Goal: Information Seeking & Learning: Learn about a topic

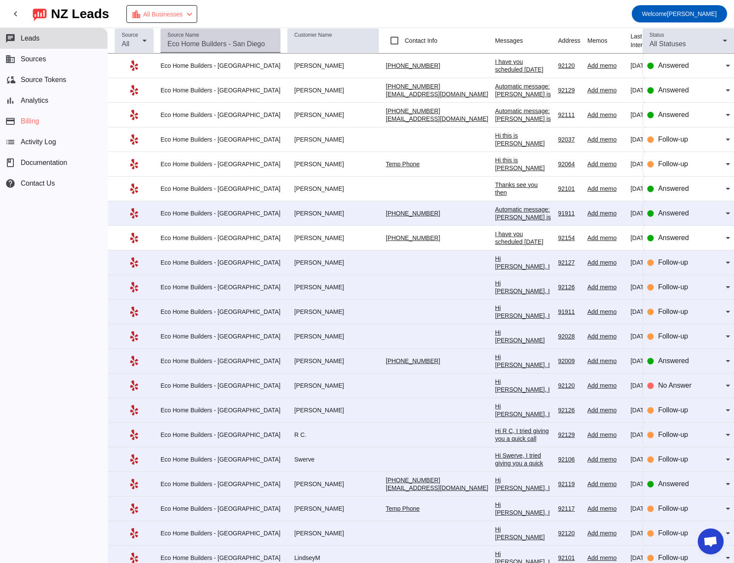
click at [188, 44] on input "Source Name" at bounding box center [221, 44] width 106 height 10
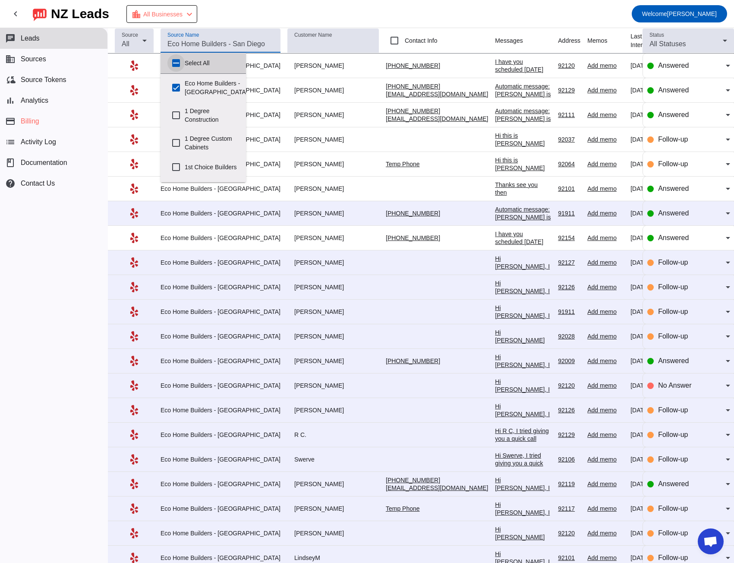
click at [178, 63] on input "Select All" at bounding box center [176, 62] width 17 height 17
checkbox input "true"
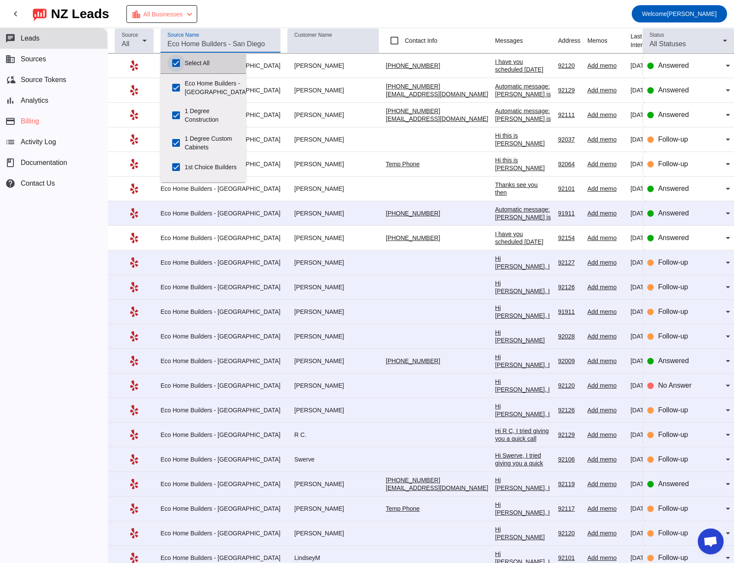
checkbox input "true"
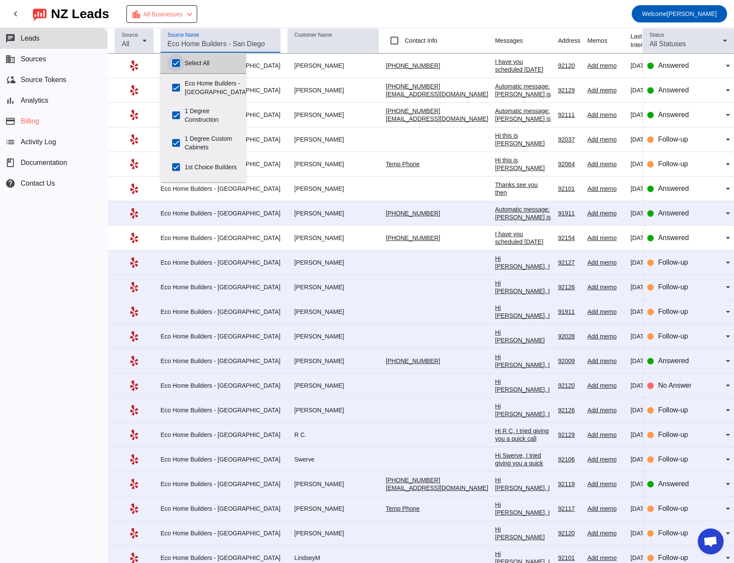
checkbox input "true"
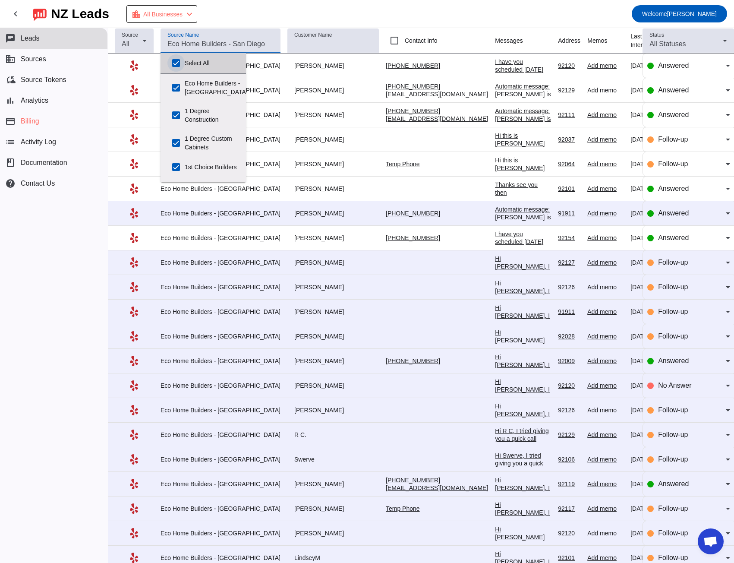
checkbox input "true"
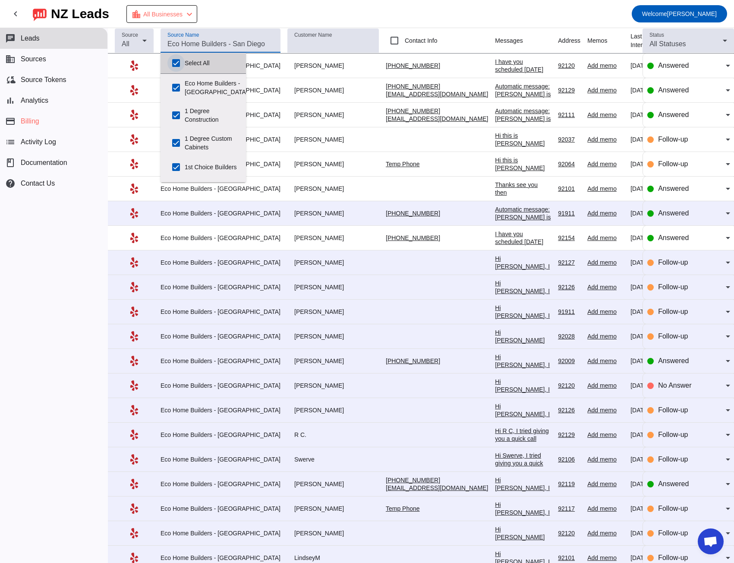
checkbox input "true"
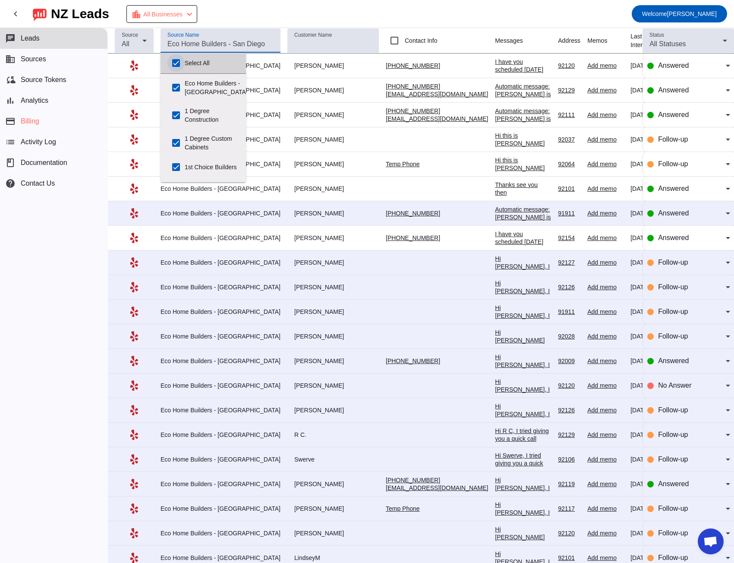
checkbox input "true"
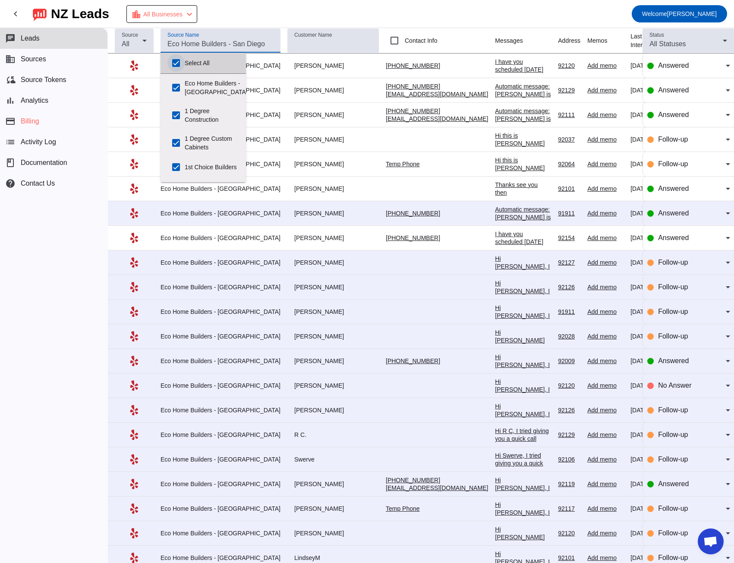
checkbox input "true"
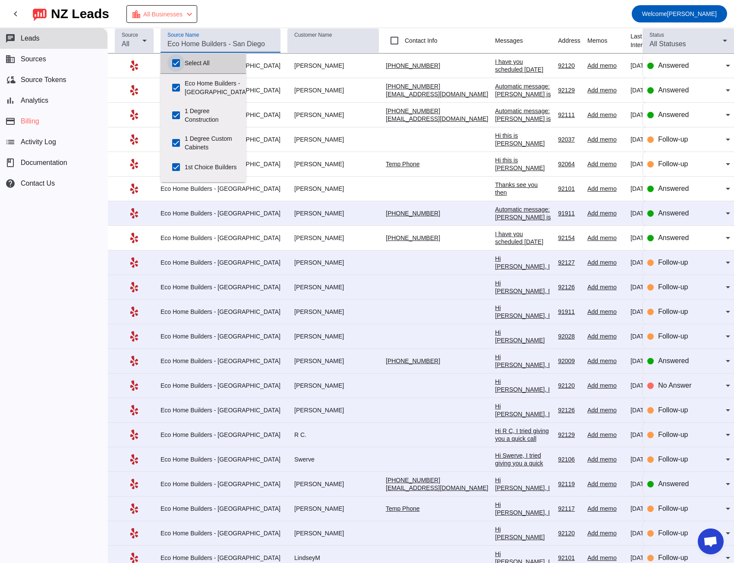
checkbox input "true"
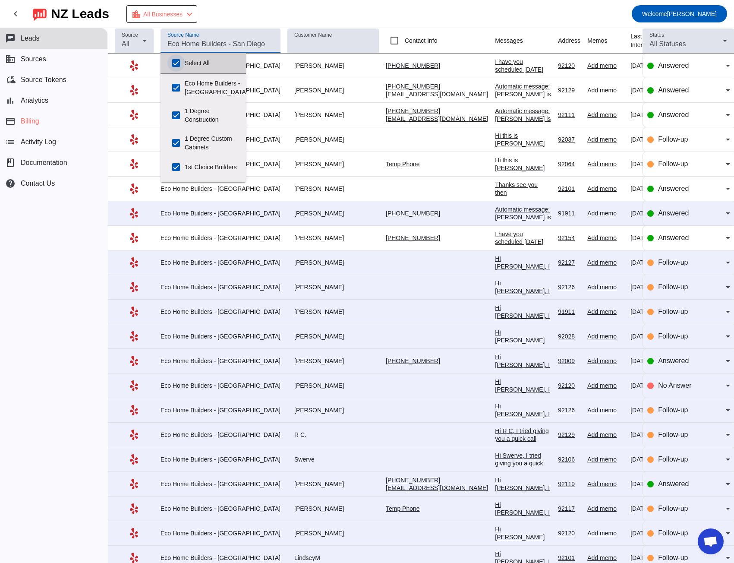
checkbox input "true"
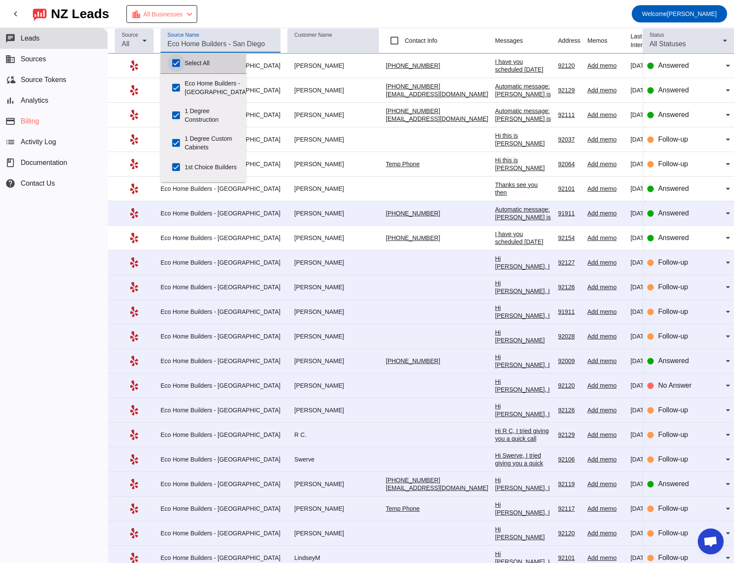
checkbox input "true"
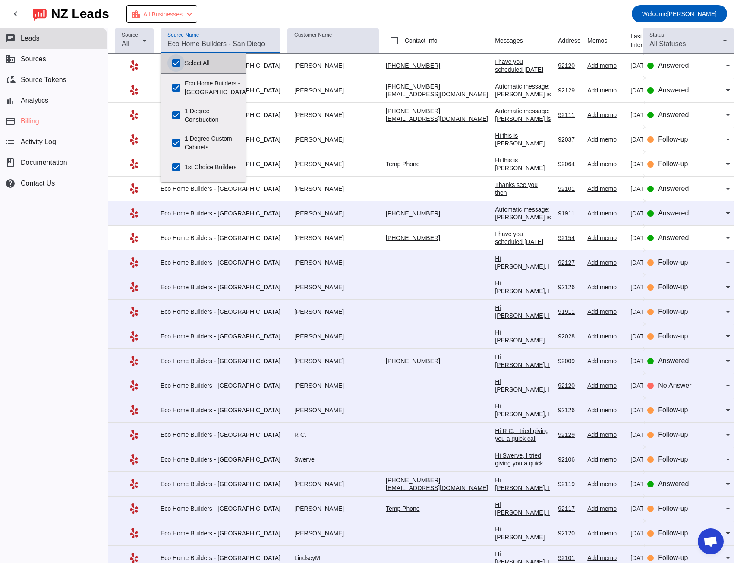
checkbox input "true"
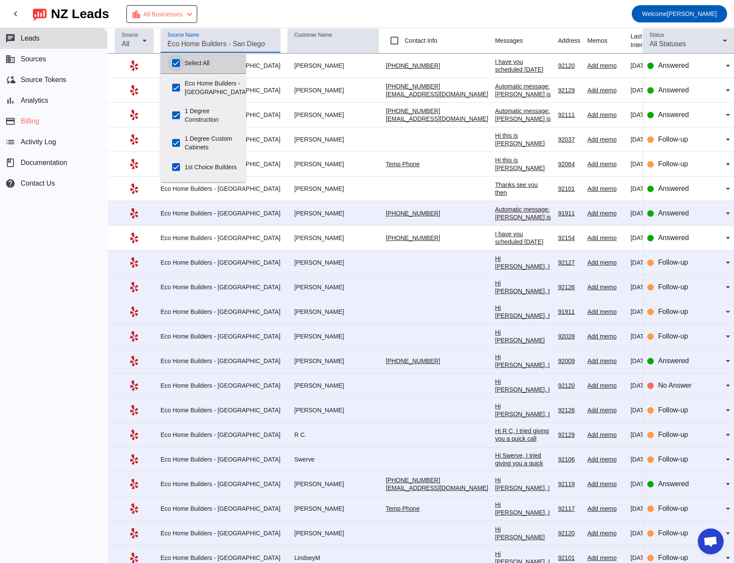
checkbox input "true"
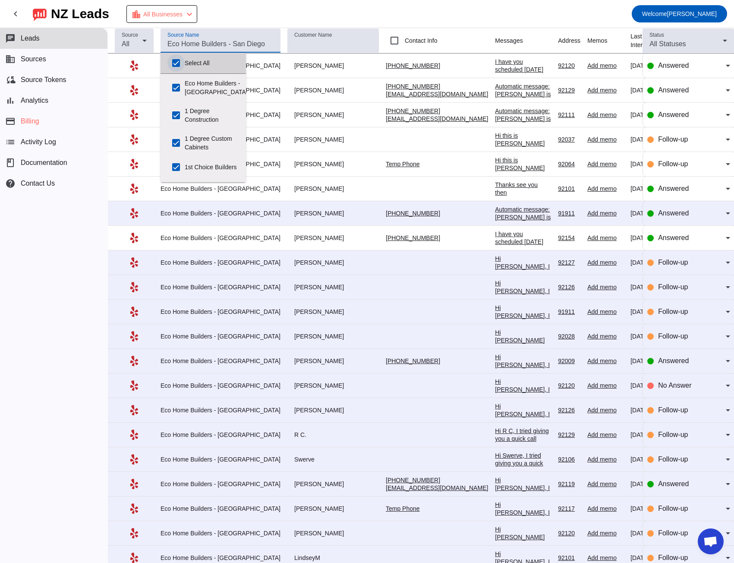
checkbox input "true"
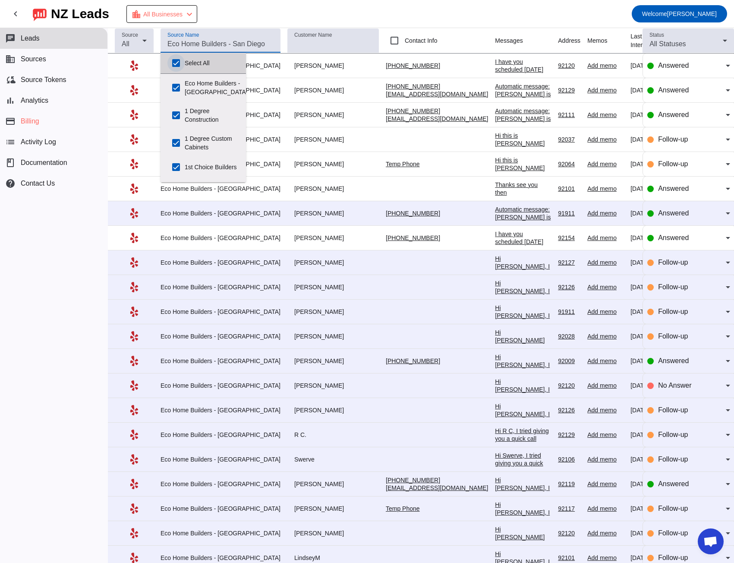
checkbox input "true"
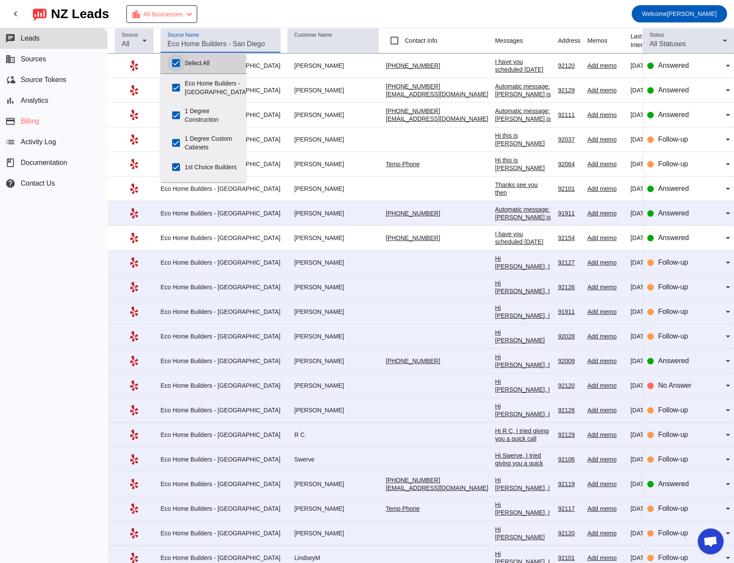
checkbox input "true"
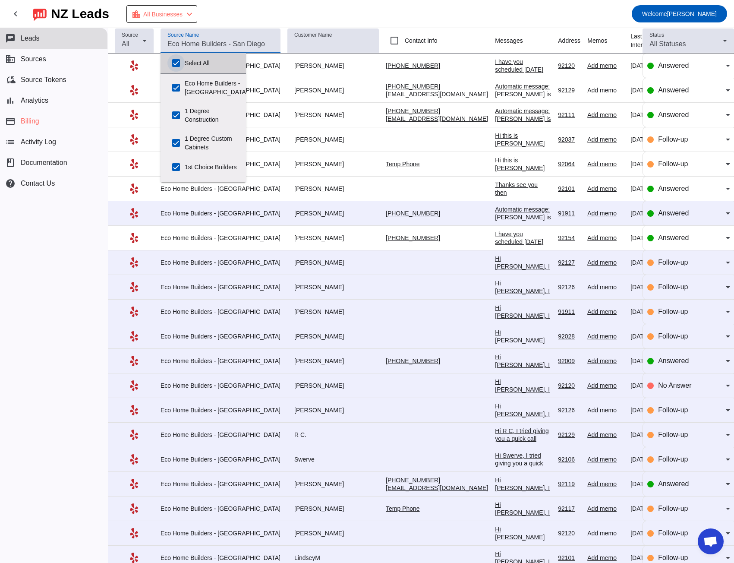
checkbox input "true"
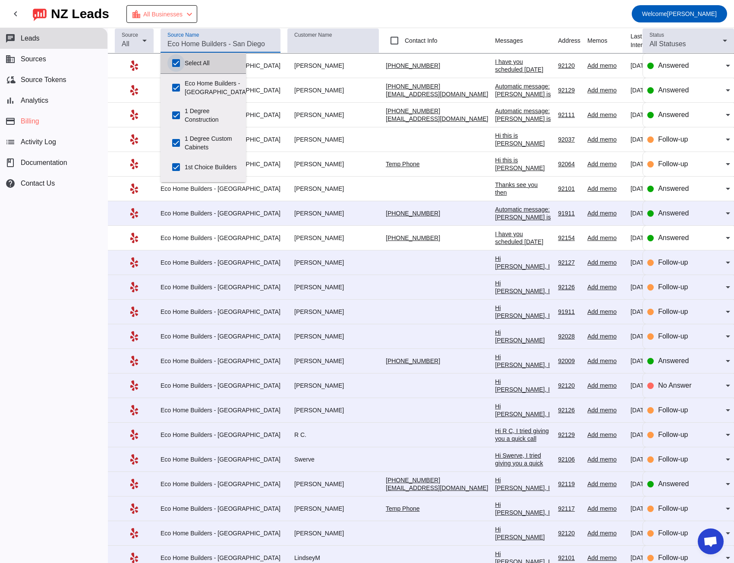
checkbox input "true"
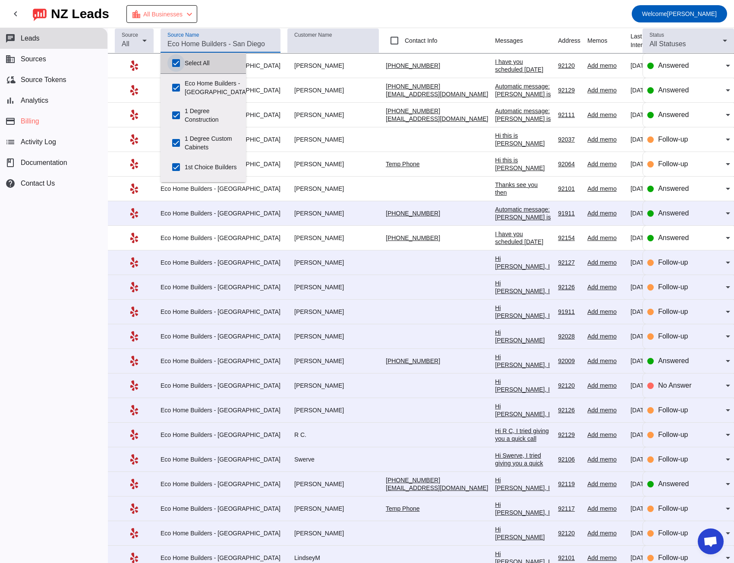
checkbox input "true"
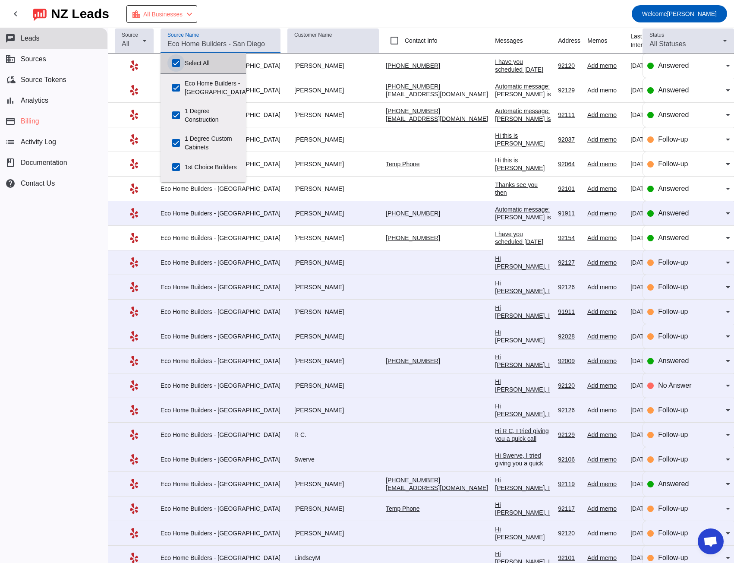
checkbox input "true"
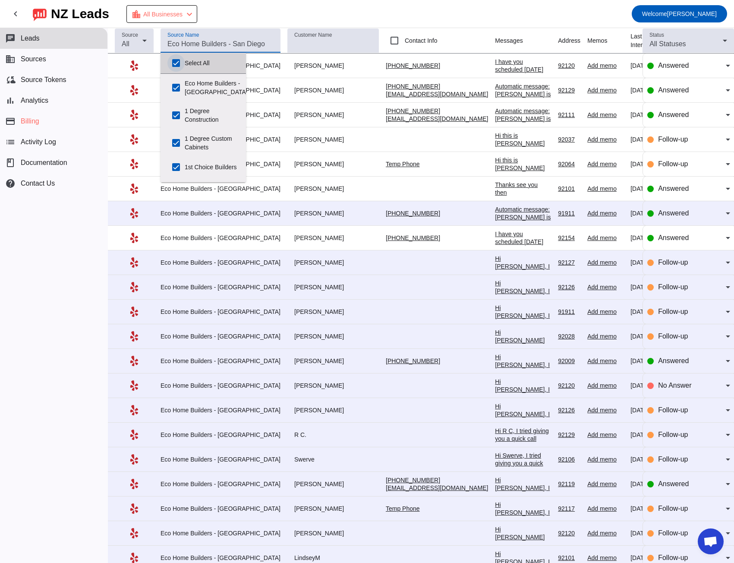
checkbox input "true"
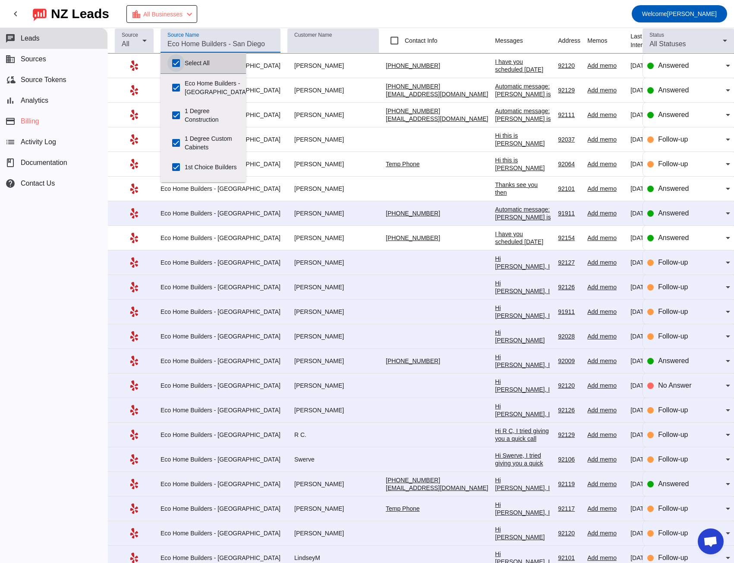
checkbox input "true"
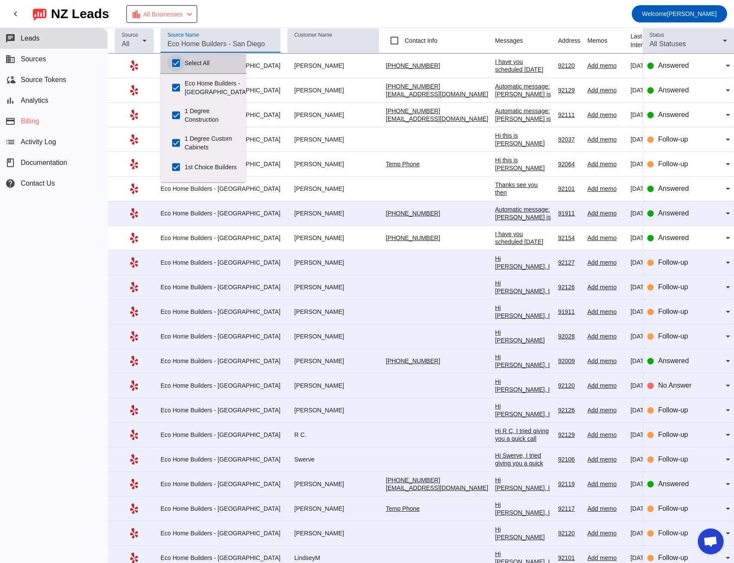
checkbox input "true"
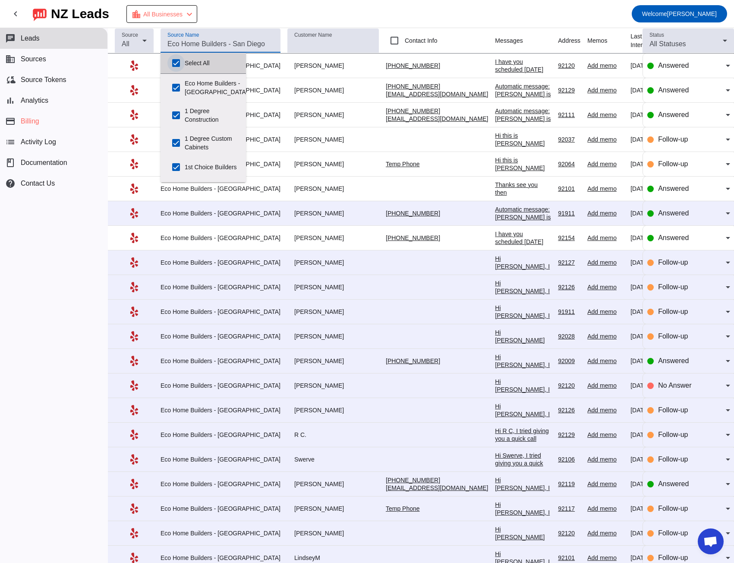
checkbox input "true"
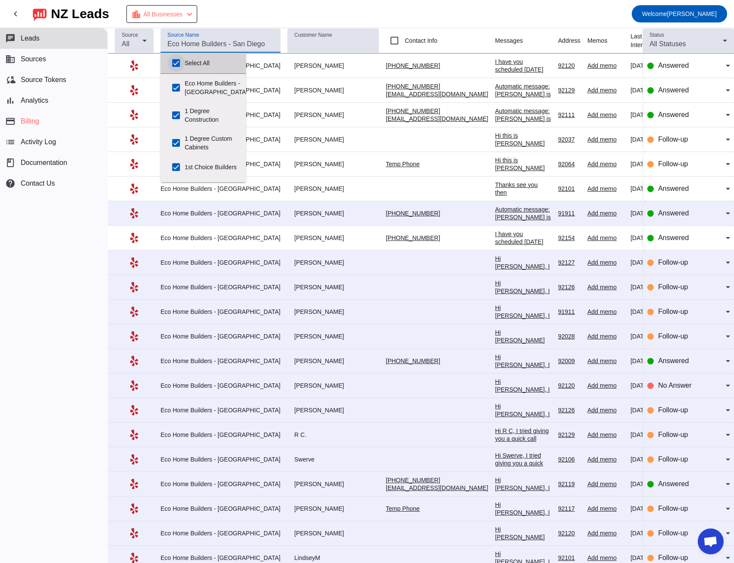
checkbox input "true"
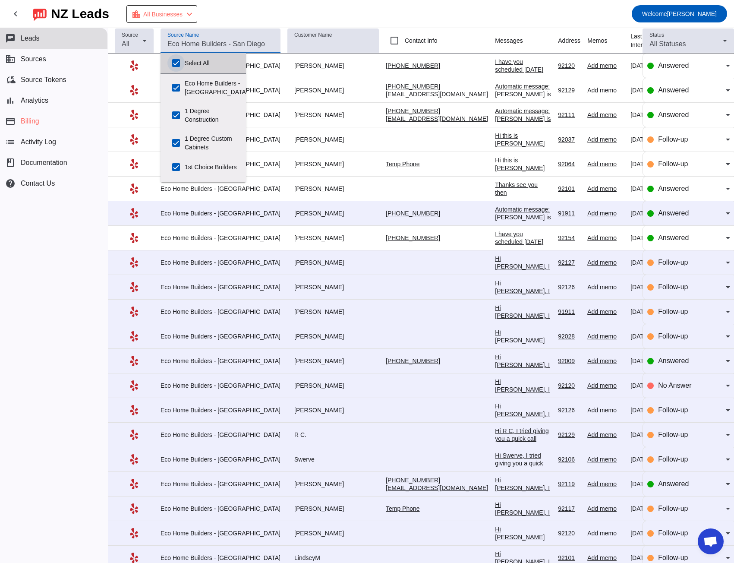
checkbox input "true"
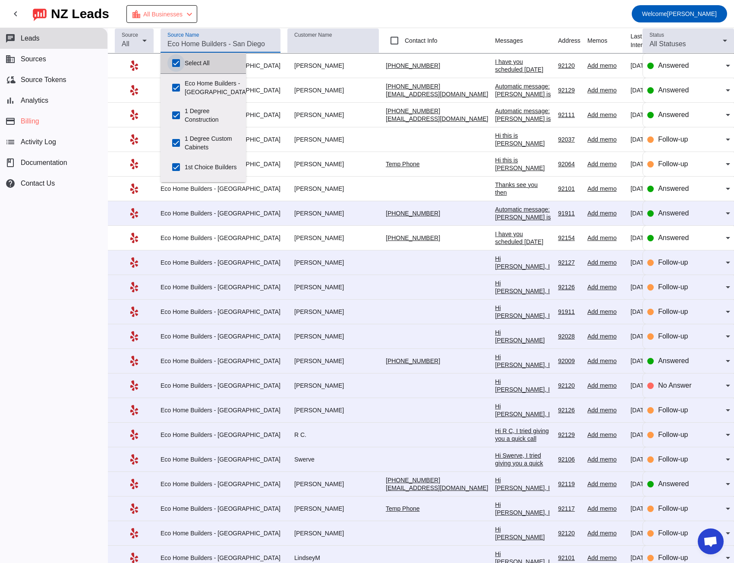
checkbox input "true"
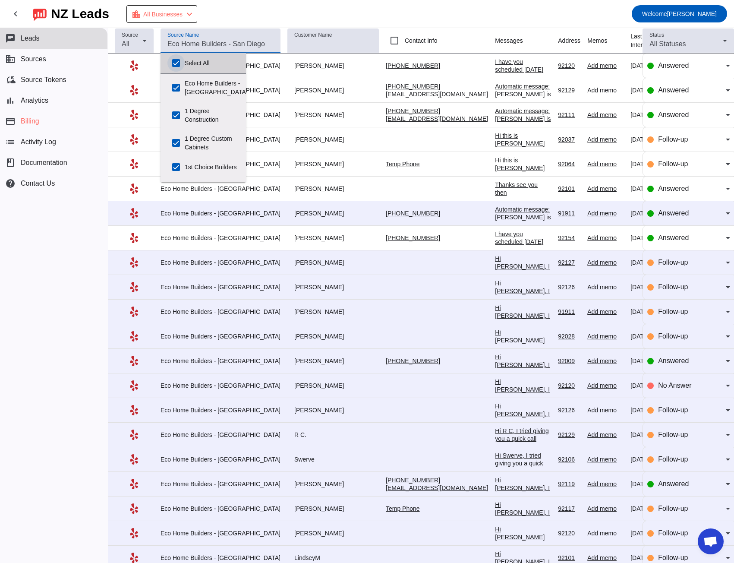
checkbox input "true"
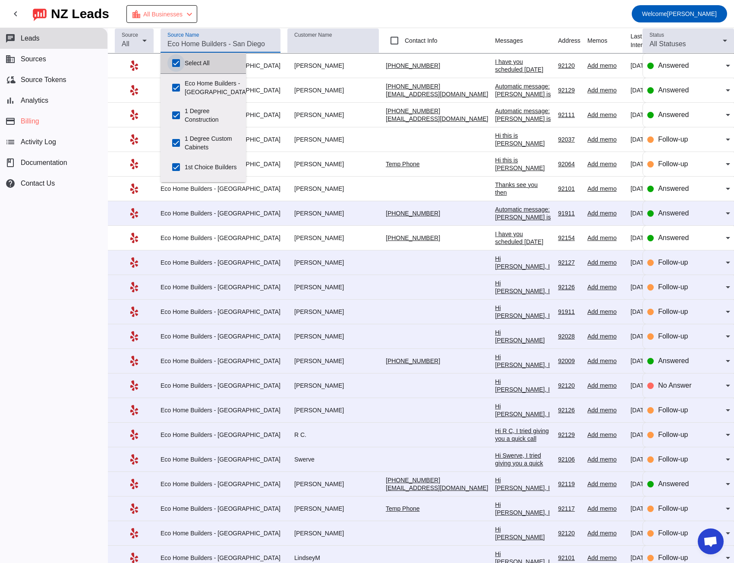
checkbox input "true"
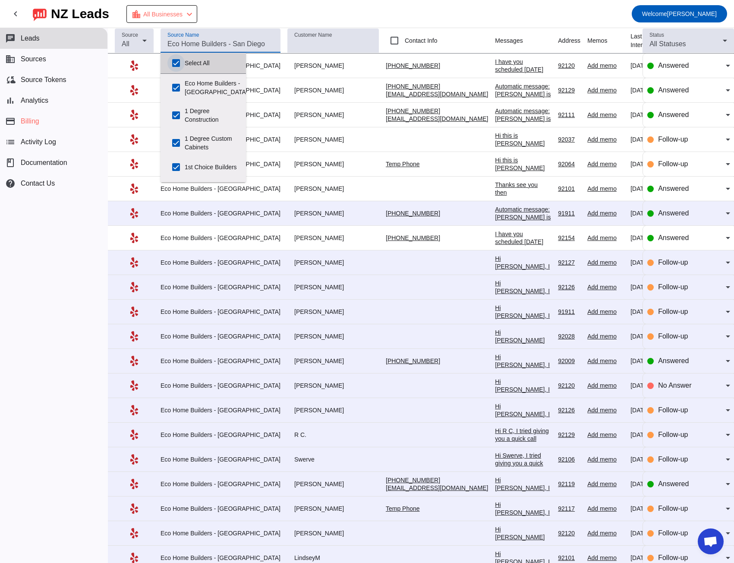
checkbox input "true"
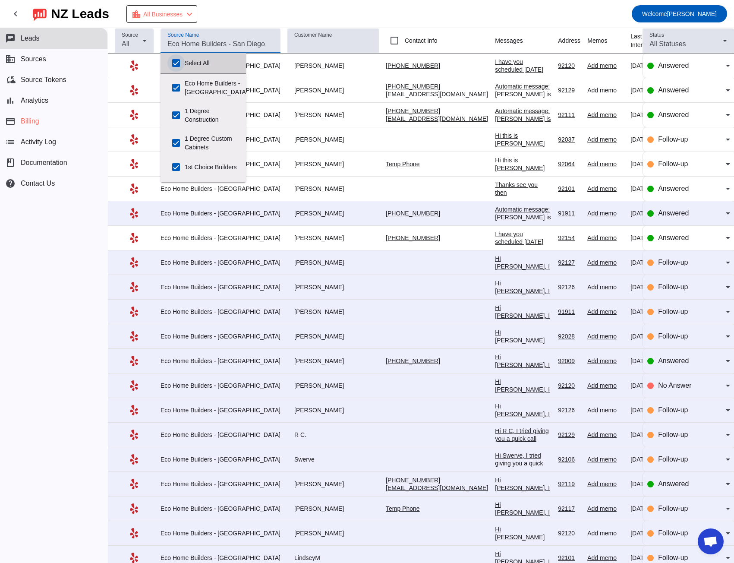
checkbox input "true"
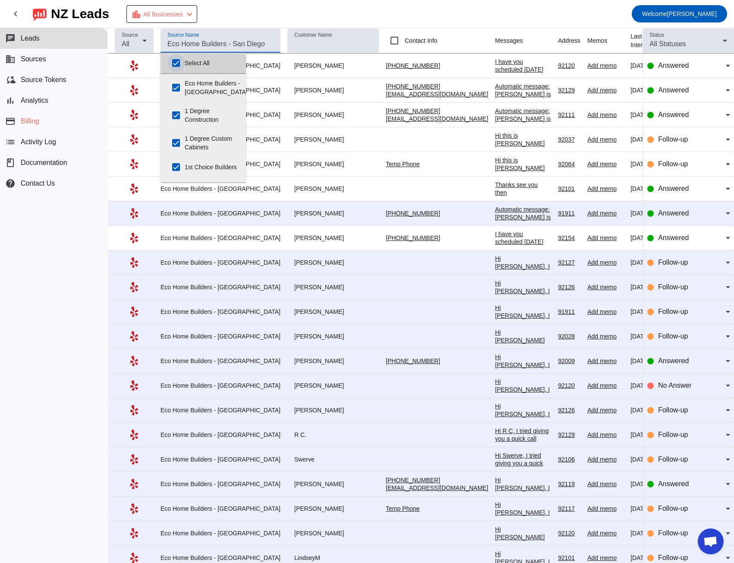
checkbox input "true"
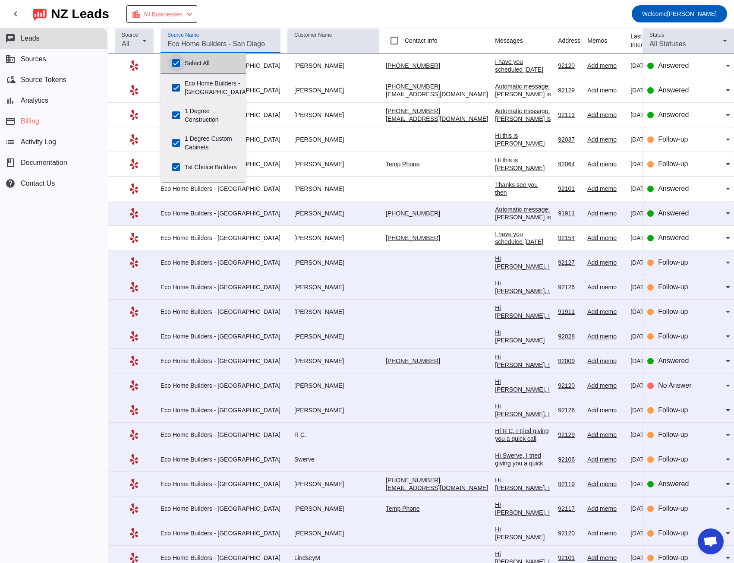
checkbox input "true"
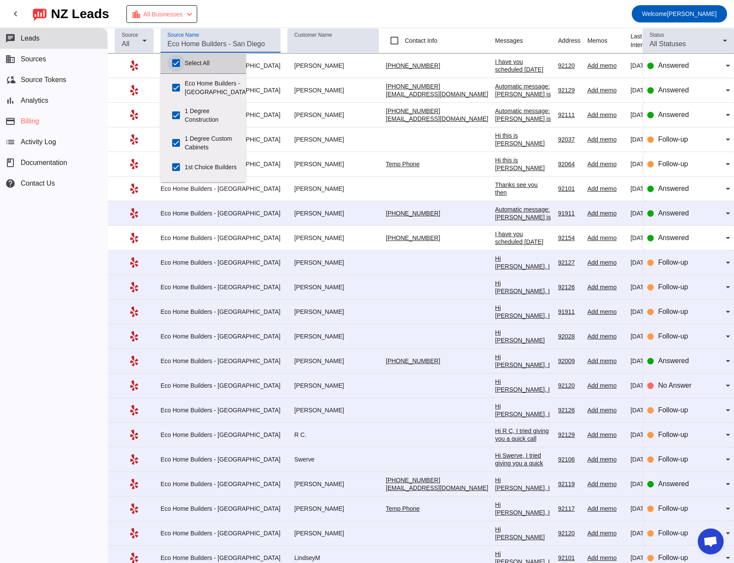
checkbox input "true"
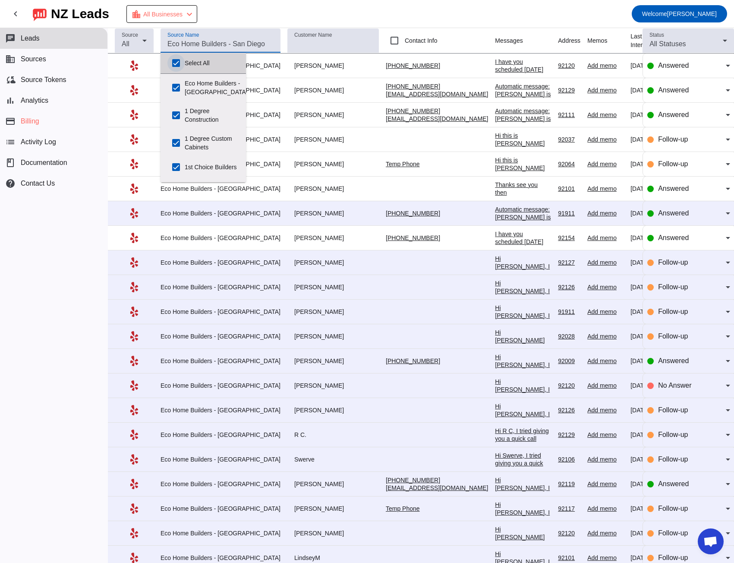
checkbox input "true"
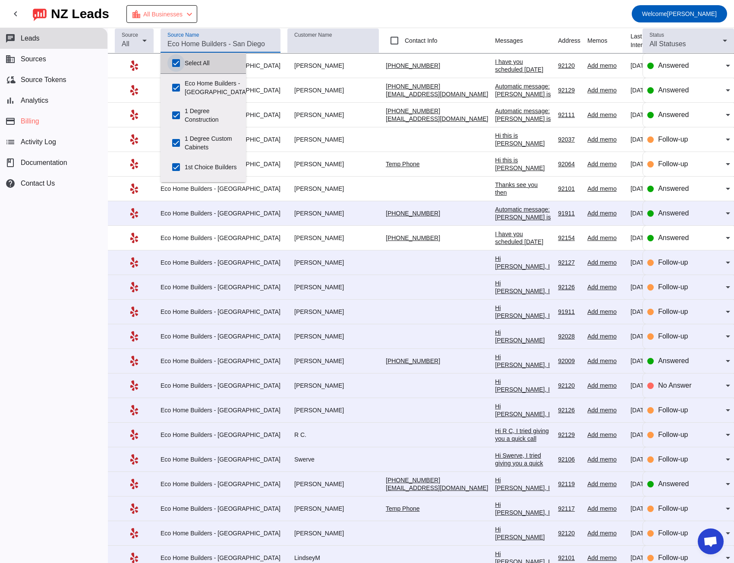
checkbox input "true"
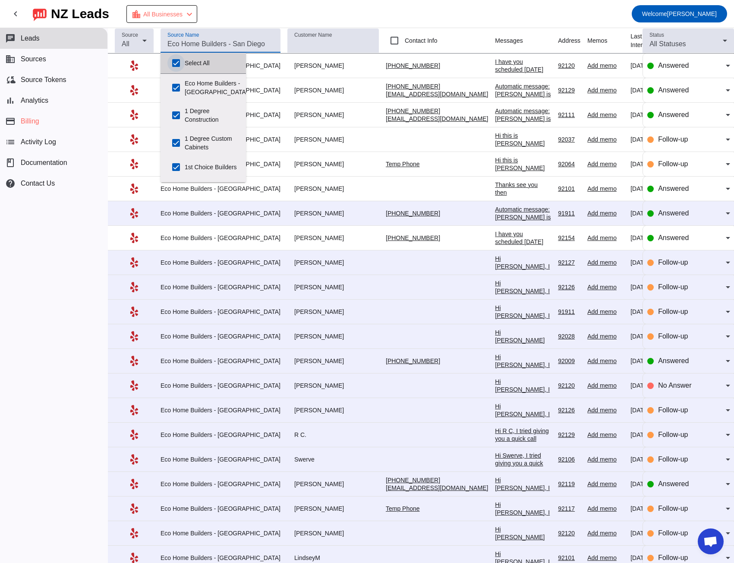
checkbox input "true"
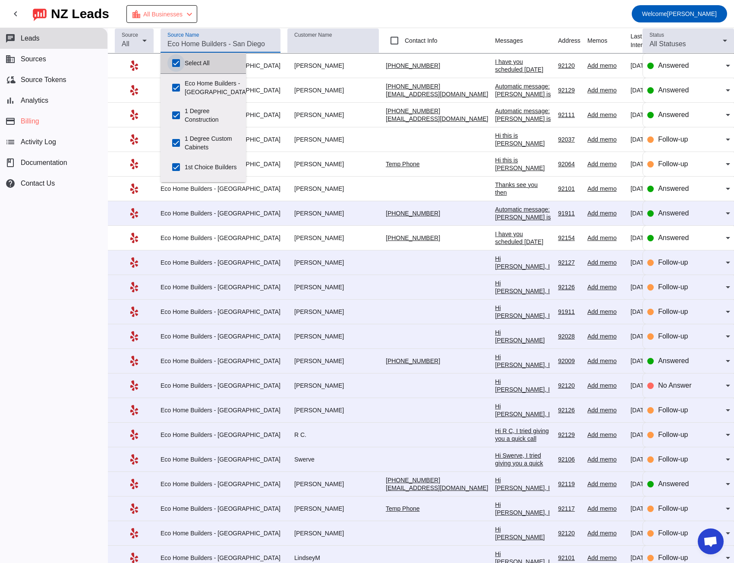
checkbox input "true"
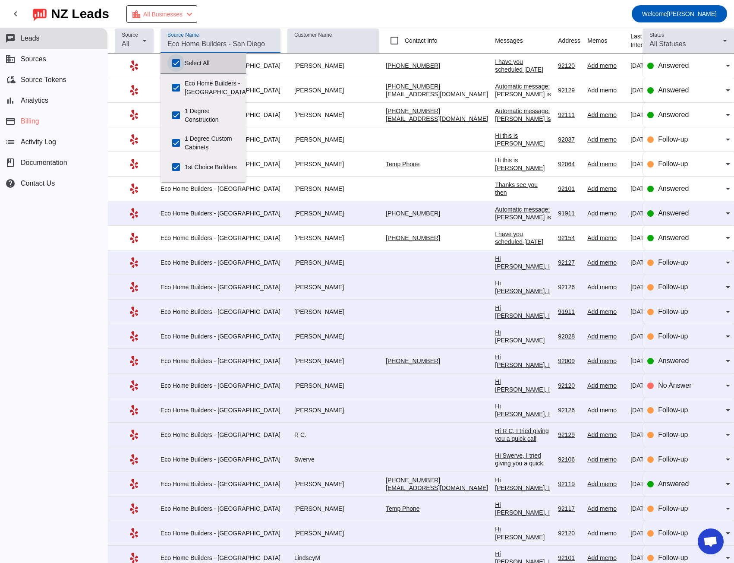
checkbox input "true"
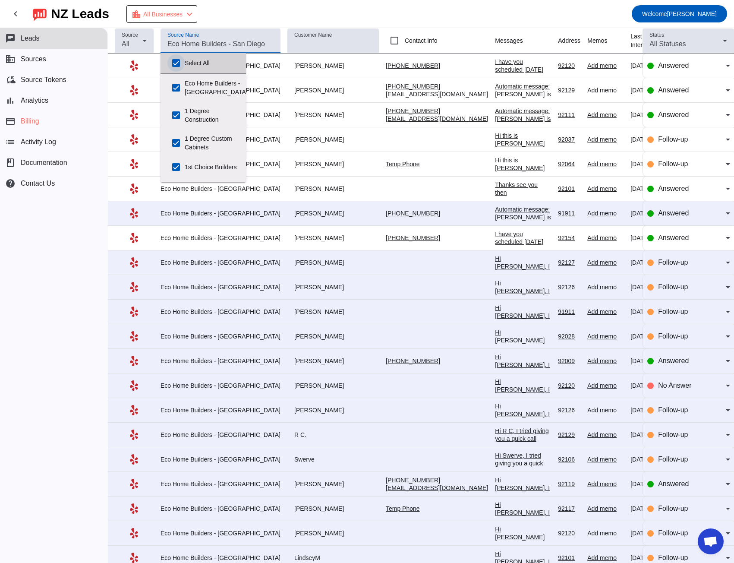
checkbox input "true"
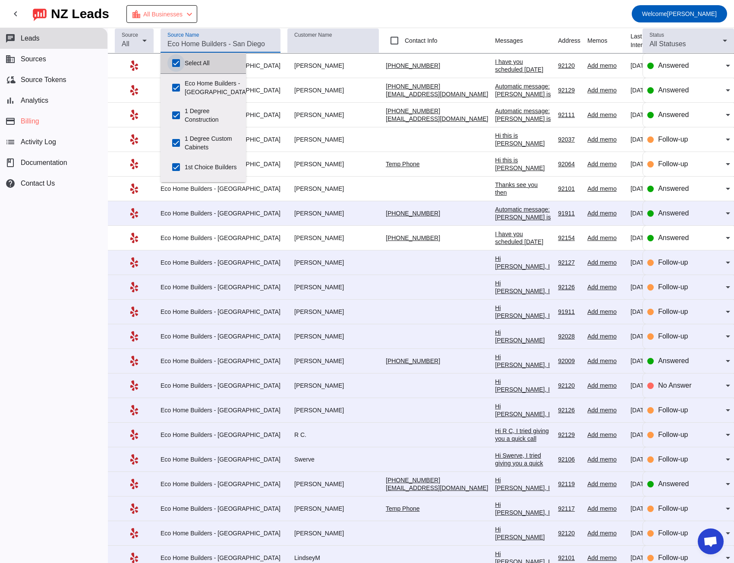
checkbox input "true"
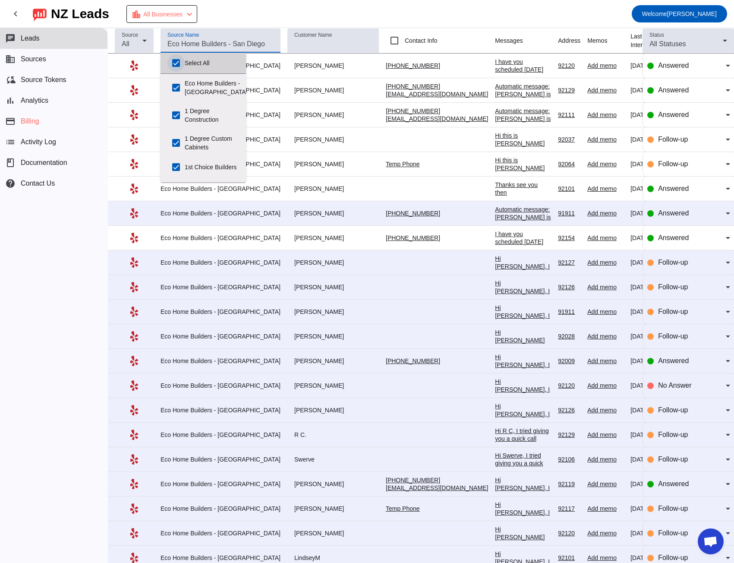
checkbox input "true"
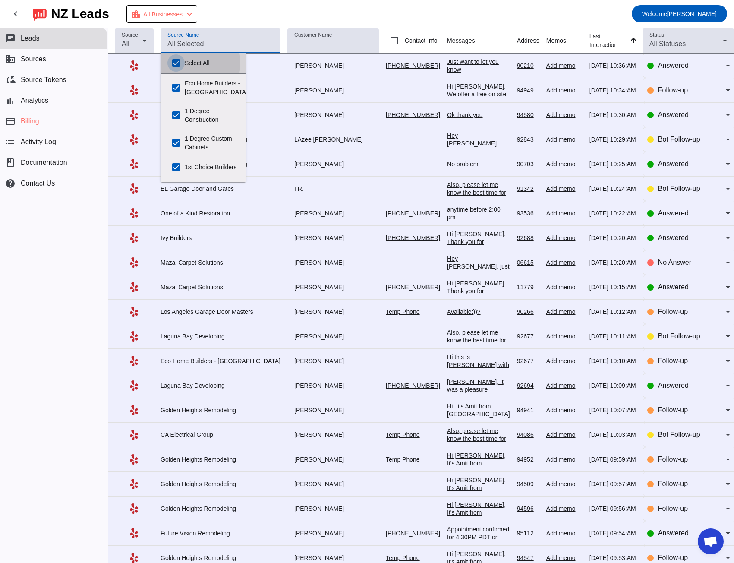
click at [178, 63] on input "Select All" at bounding box center [176, 62] width 17 height 17
click at [180, 42] on input "Source Name" at bounding box center [221, 44] width 106 height 10
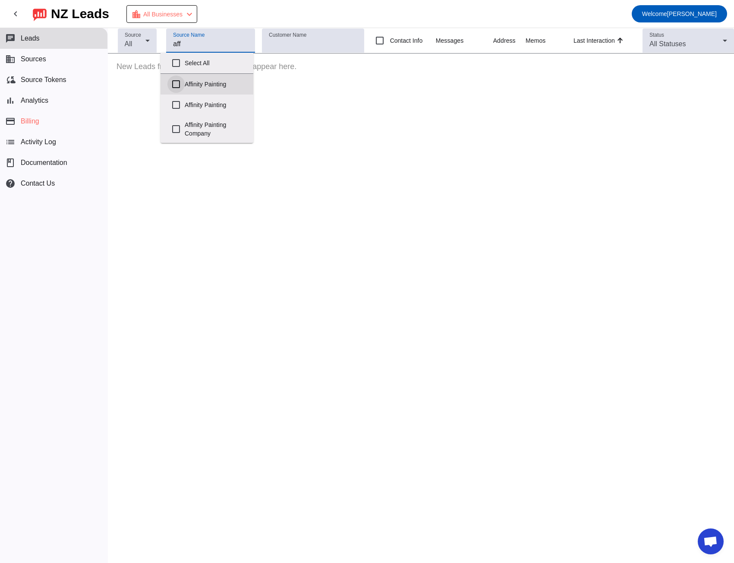
click at [176, 86] on input "Affinity Painting" at bounding box center [176, 84] width 17 height 17
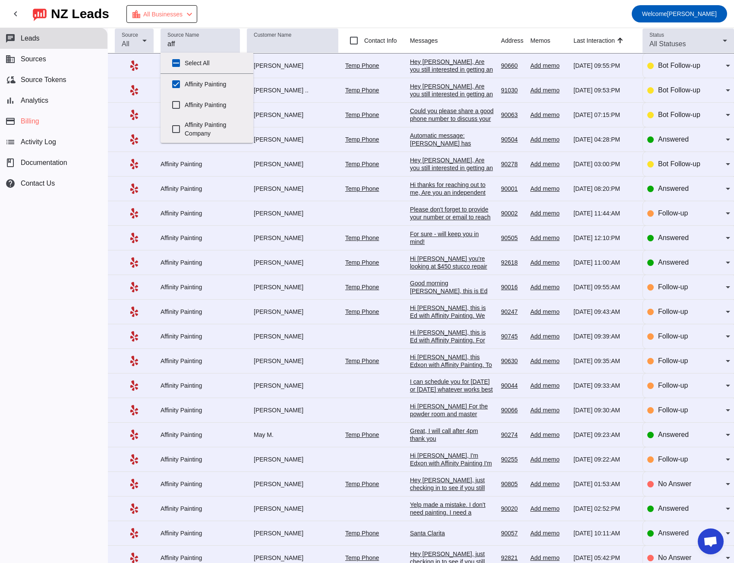
click at [270, 12] on mat-toolbar-row "chevron_left [GEOGRAPHIC_DATA] Leads location_city All Businesses chevron_left …" at bounding box center [367, 14] width 734 height 28
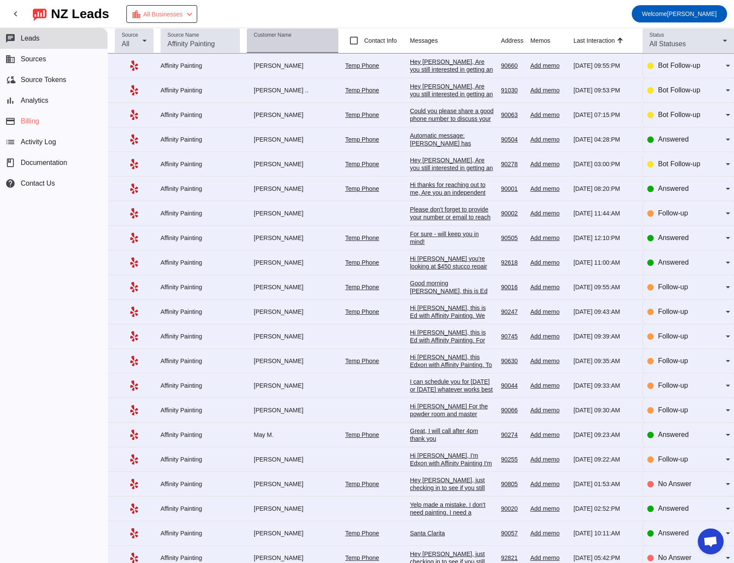
click at [288, 44] on input "Customer Name" at bounding box center [293, 44] width 78 height 10
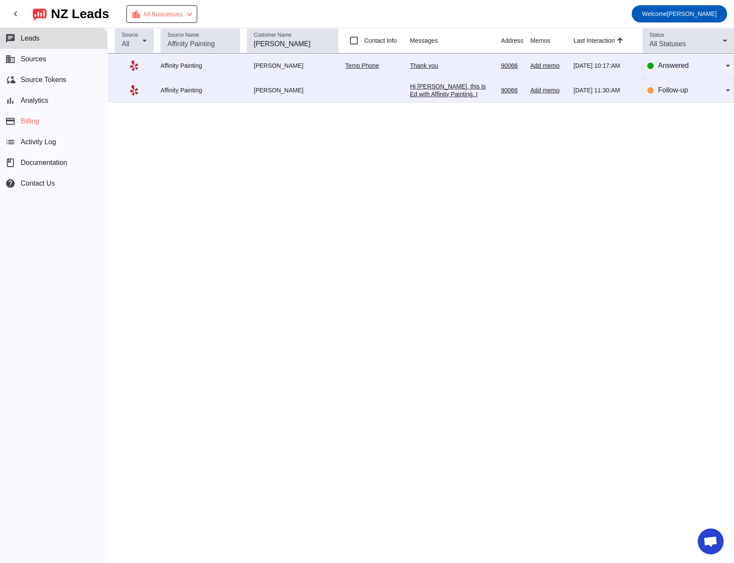
click at [418, 69] on div "Thank you" at bounding box center [452, 66] width 84 height 8
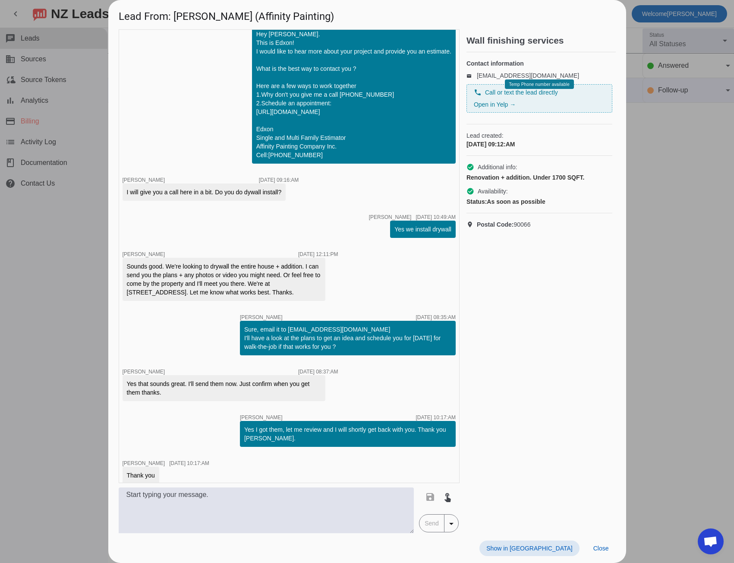
scroll to position [25, 0]
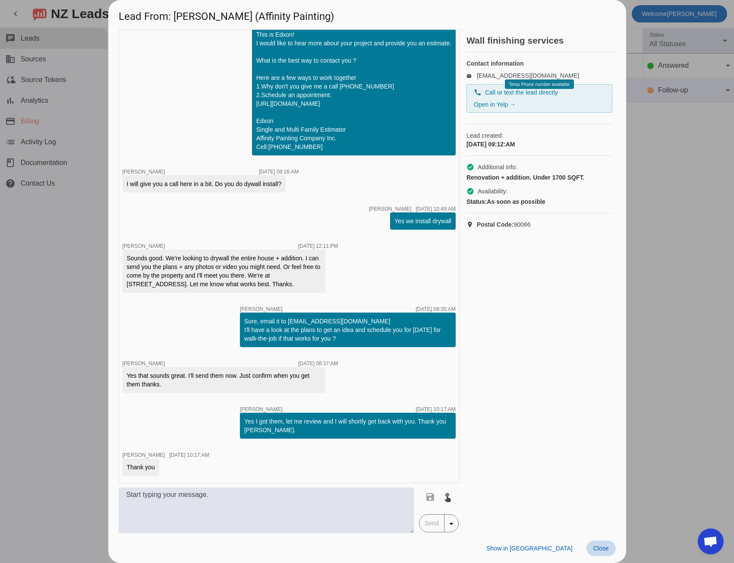
click at [598, 549] on span "Close" at bounding box center [602, 548] width 16 height 7
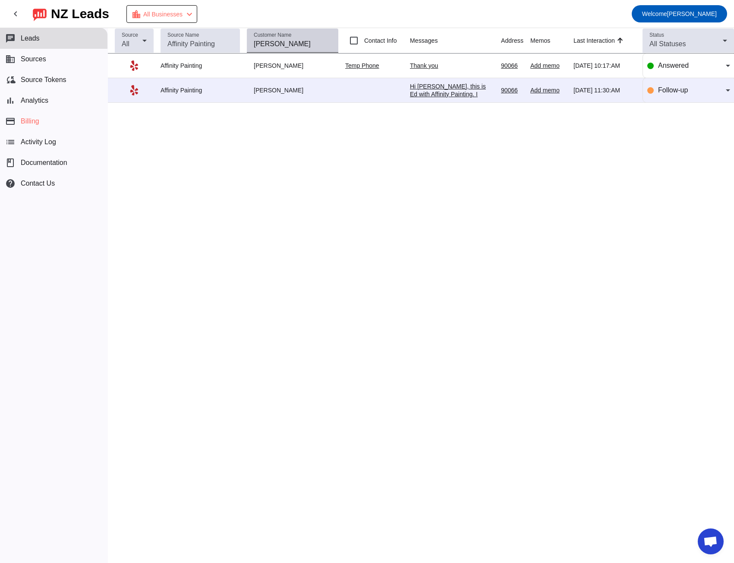
click at [263, 41] on input "[PERSON_NAME]" at bounding box center [293, 44] width 78 height 10
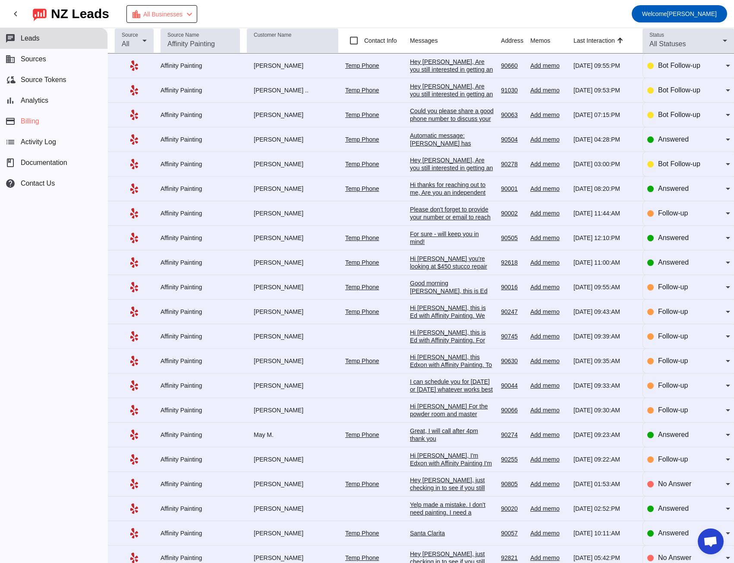
click at [422, 146] on div "Automatic message: [PERSON_NAME] has indicated they have booked another busines…" at bounding box center [452, 147] width 84 height 31
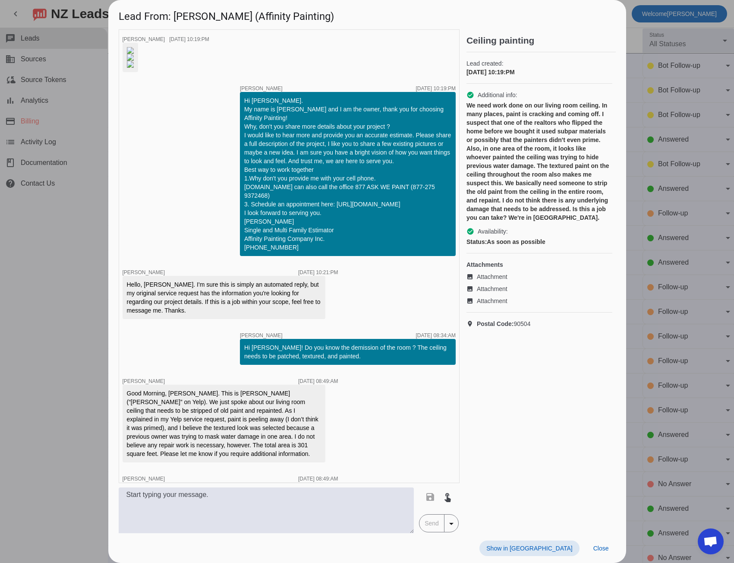
scroll to position [296, 0]
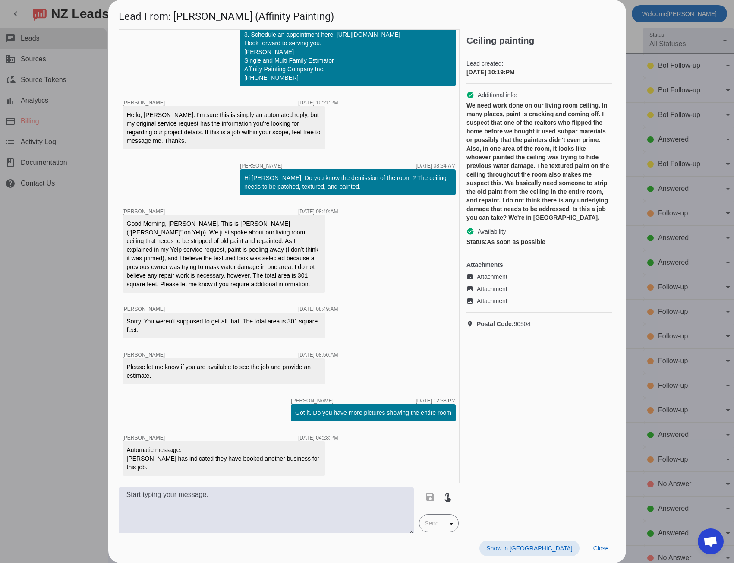
click at [70, 323] on div at bounding box center [367, 281] width 734 height 563
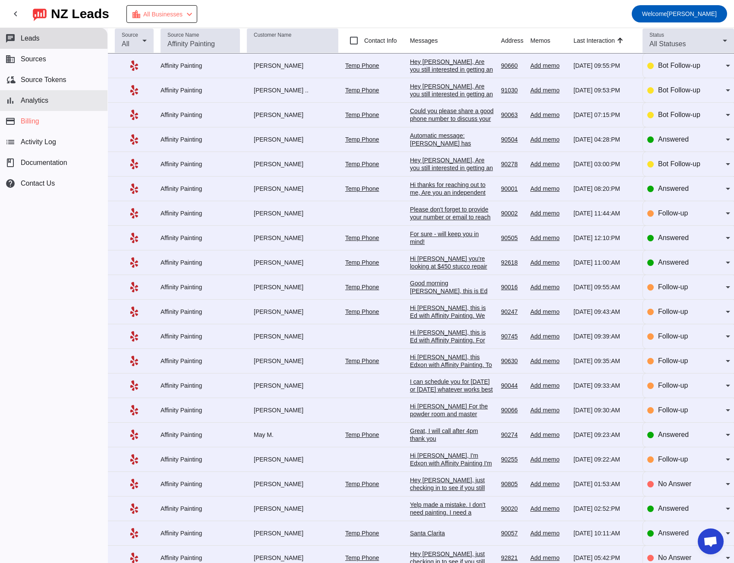
click at [46, 103] on span "Analytics" at bounding box center [35, 101] width 28 height 8
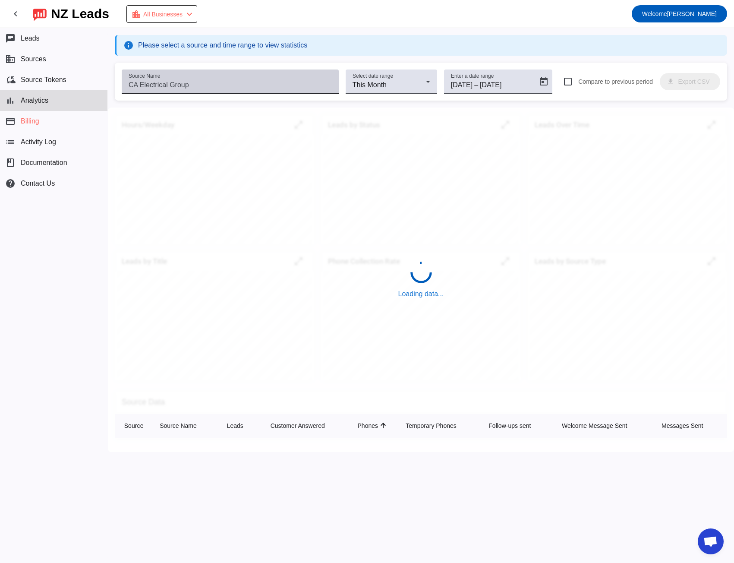
click at [220, 79] on div "Source Name" at bounding box center [230, 82] width 203 height 24
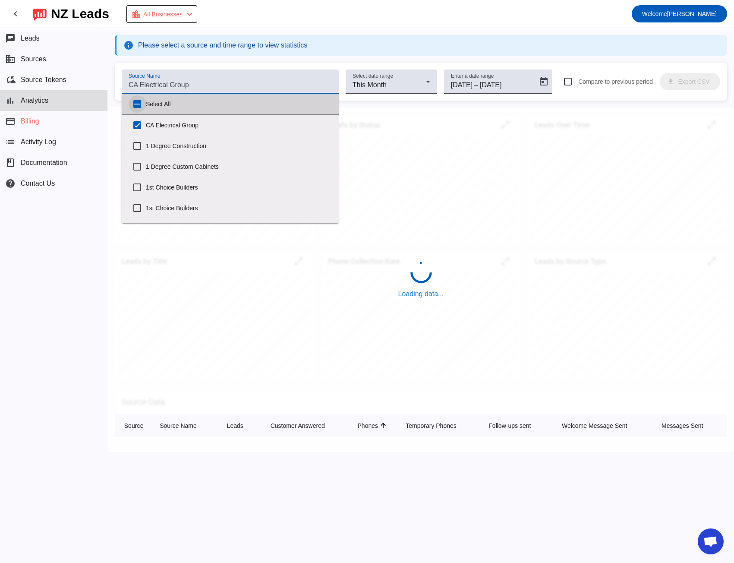
click at [140, 105] on input "Select All" at bounding box center [137, 103] width 17 height 17
click at [149, 85] on input "Source Name" at bounding box center [230, 85] width 203 height 10
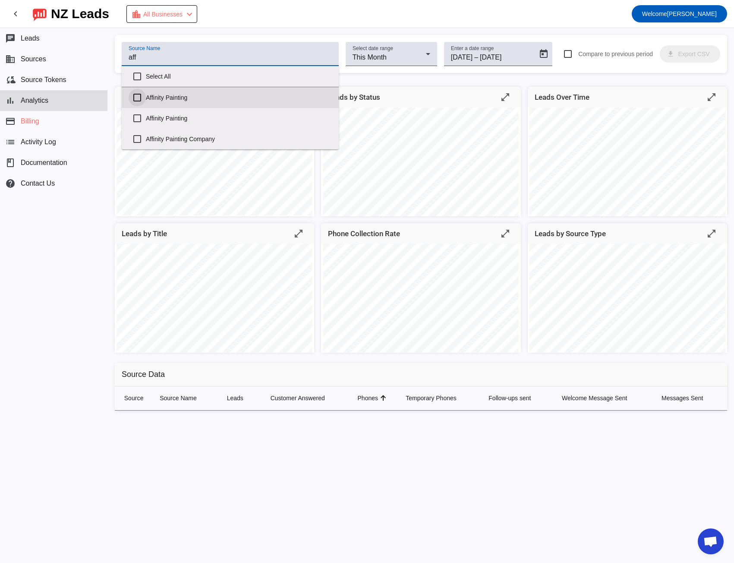
click at [139, 97] on input "Affinity Painting" at bounding box center [137, 97] width 17 height 17
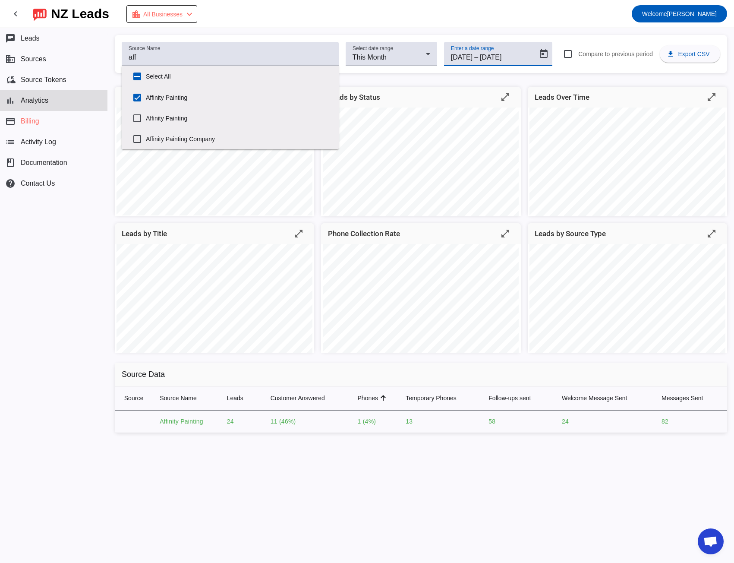
click at [473, 61] on input "[DATE]" at bounding box center [462, 57] width 22 height 10
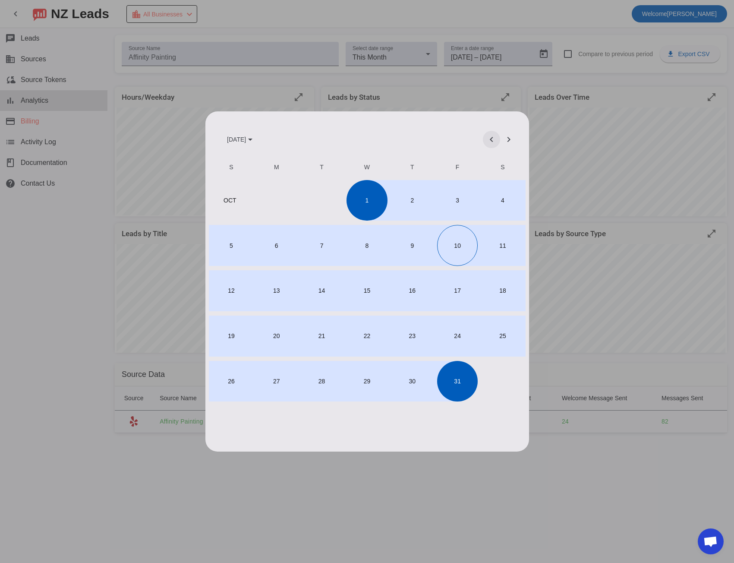
click at [487, 134] on span "Previous month" at bounding box center [491, 139] width 21 height 21
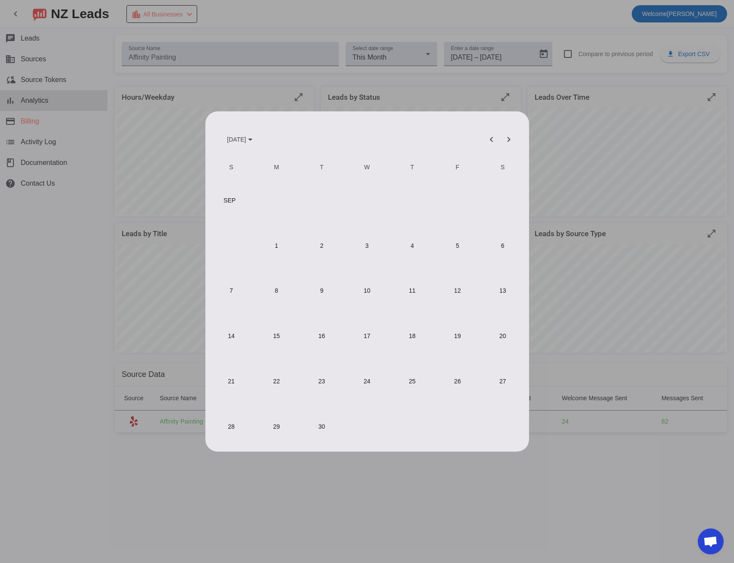
click at [280, 251] on span "1" at bounding box center [276, 245] width 41 height 41
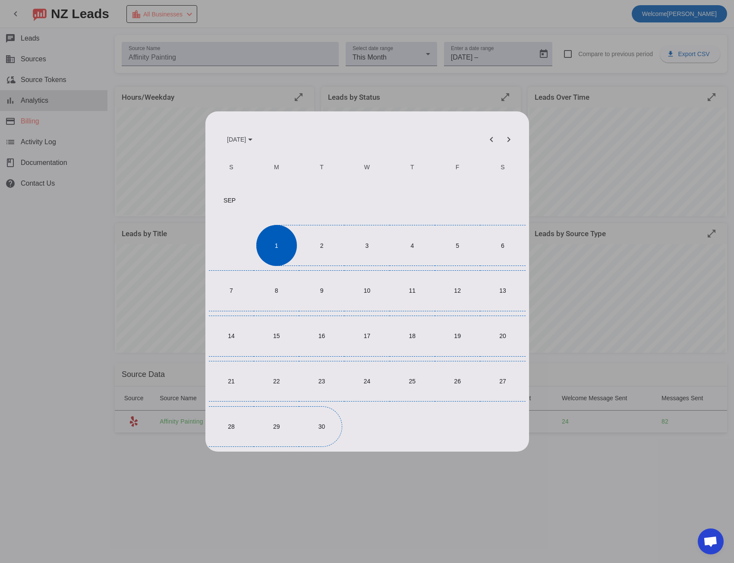
drag, startPoint x: 325, startPoint y: 422, endPoint x: 324, endPoint y: 417, distance: 4.4
click at [326, 423] on span "30" at bounding box center [321, 426] width 41 height 41
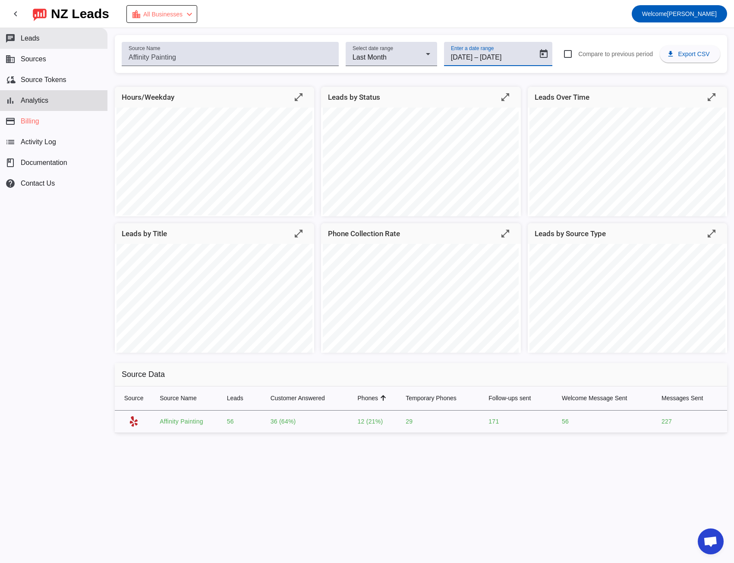
click at [50, 39] on button "chat Leads" at bounding box center [53, 38] width 107 height 21
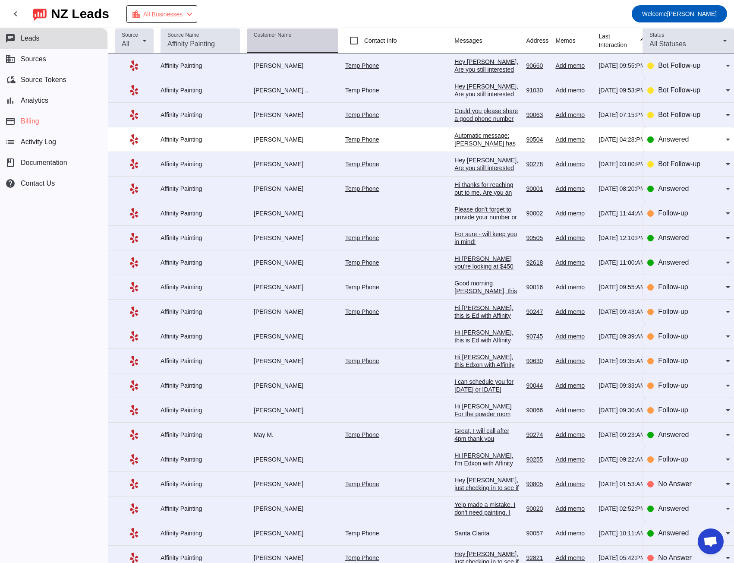
click at [268, 49] on input "Customer Name" at bounding box center [293, 44] width 78 height 10
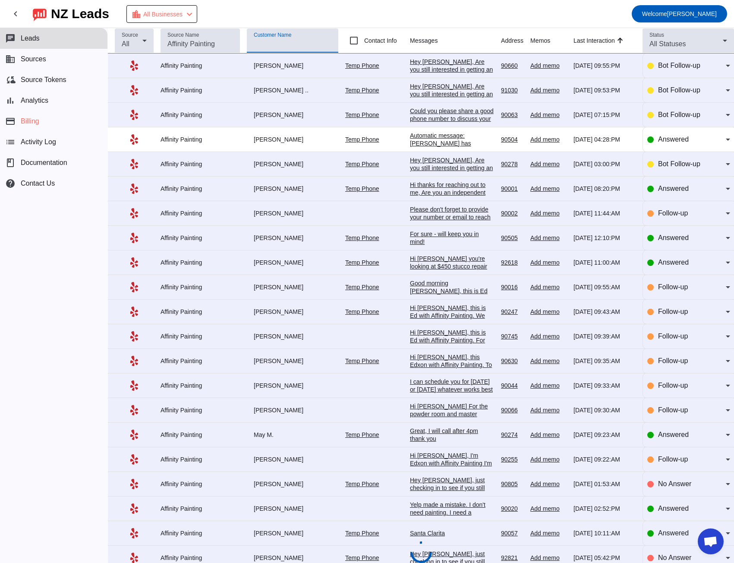
click at [420, 181] on div "Hi thanks for reaching out to me, Are you an independent contractor? How much d…" at bounding box center [452, 196] width 84 height 31
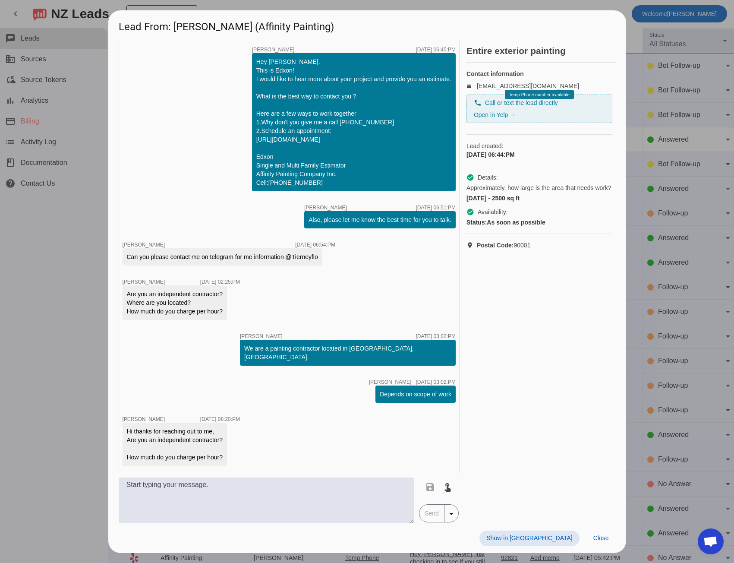
click at [71, 93] on div at bounding box center [367, 281] width 734 height 563
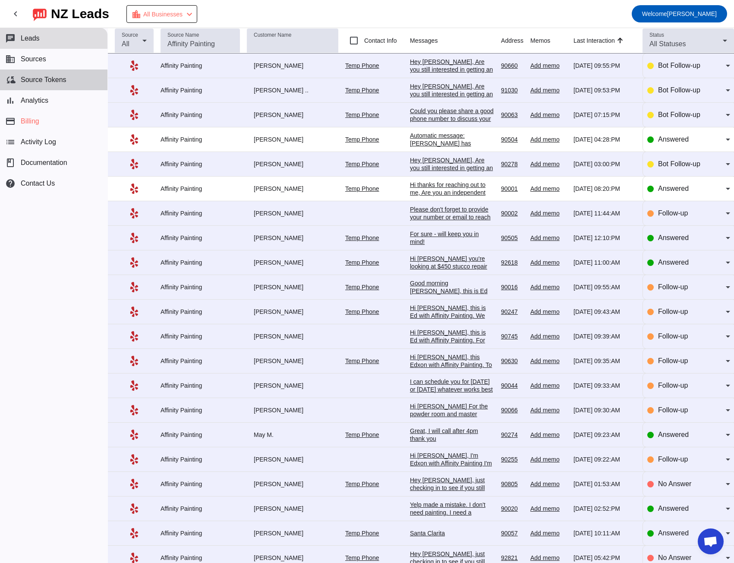
click at [51, 76] on span "Source Tokens" at bounding box center [44, 80] width 46 height 8
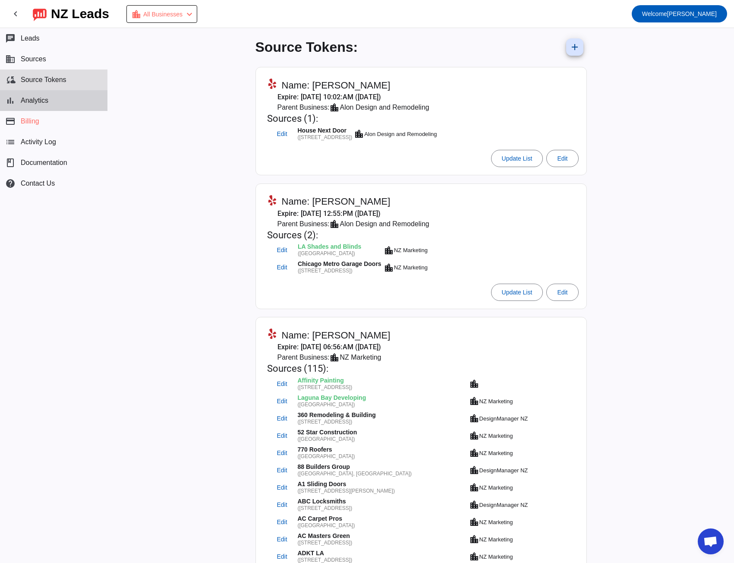
click at [46, 106] on button "bar_chart Analytics" at bounding box center [53, 100] width 107 height 21
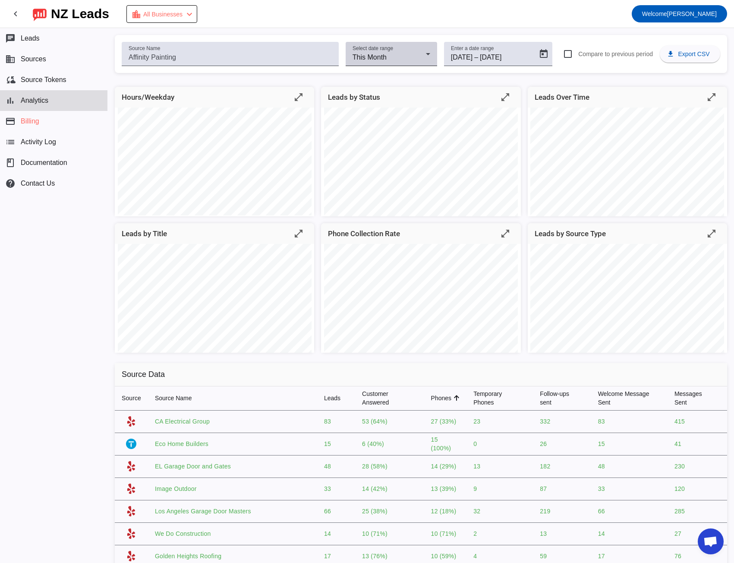
click at [408, 52] on div "This Month" at bounding box center [389, 57] width 73 height 10
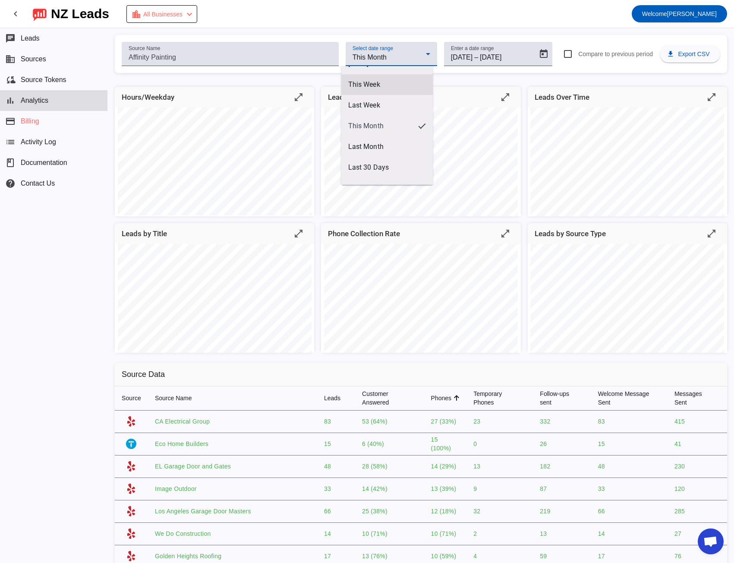
scroll to position [75, 0]
click at [381, 168] on span "Last 90 Days" at bounding box center [387, 171] width 78 height 9
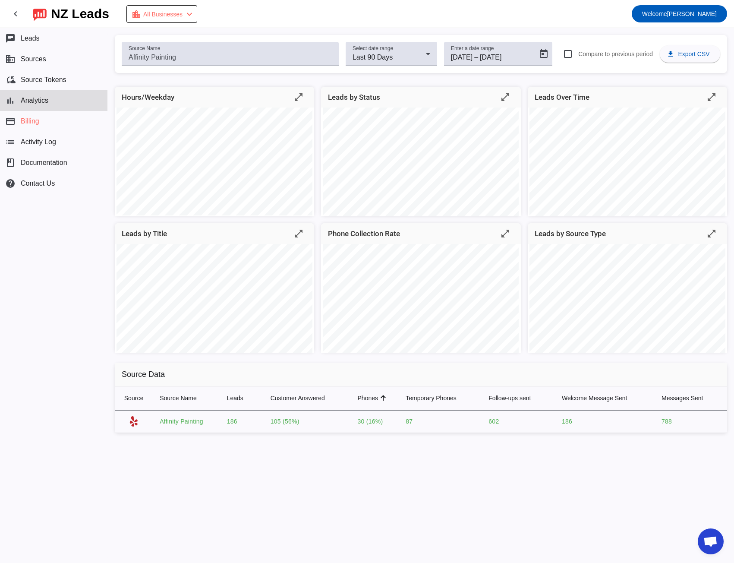
drag, startPoint x: 162, startPoint y: 422, endPoint x: 504, endPoint y: 425, distance: 341.9
click at [504, 425] on tr "Affinity Painting 186 105 (56%) 30 (16%) 87 602 186 788" at bounding box center [421, 422] width 613 height 22
click at [285, 444] on div "Hours/Weekday open_in_full Leads by Status open_in_full Leads Over Time open_in…" at bounding box center [421, 263] width 626 height 367
click at [39, 60] on span "Sources" at bounding box center [33, 59] width 25 height 8
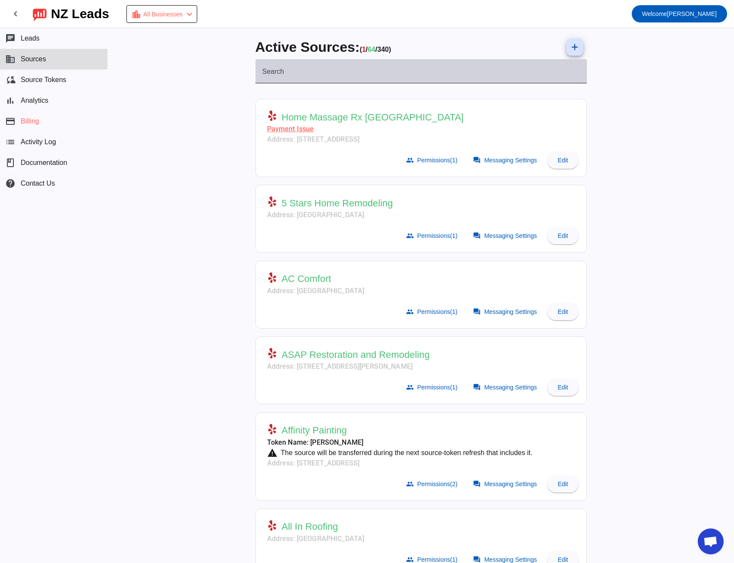
click at [301, 70] on input "Search" at bounding box center [421, 75] width 318 height 10
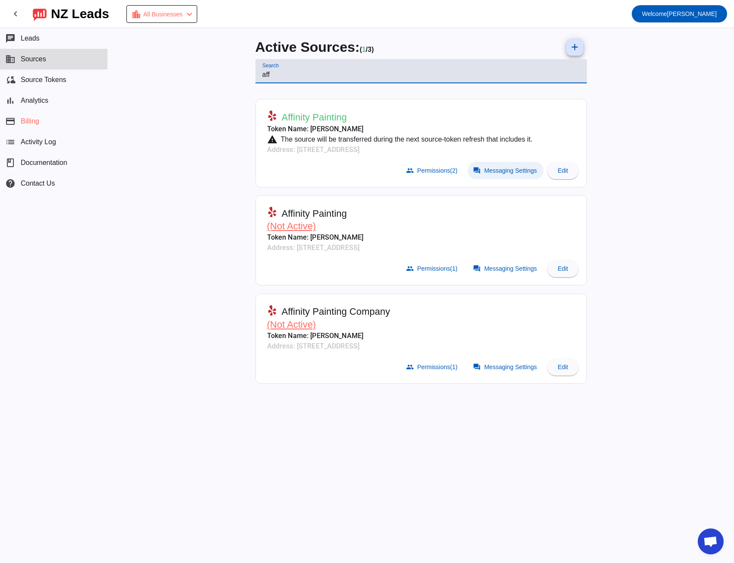
click at [518, 168] on span "Messaging Settings" at bounding box center [510, 170] width 53 height 7
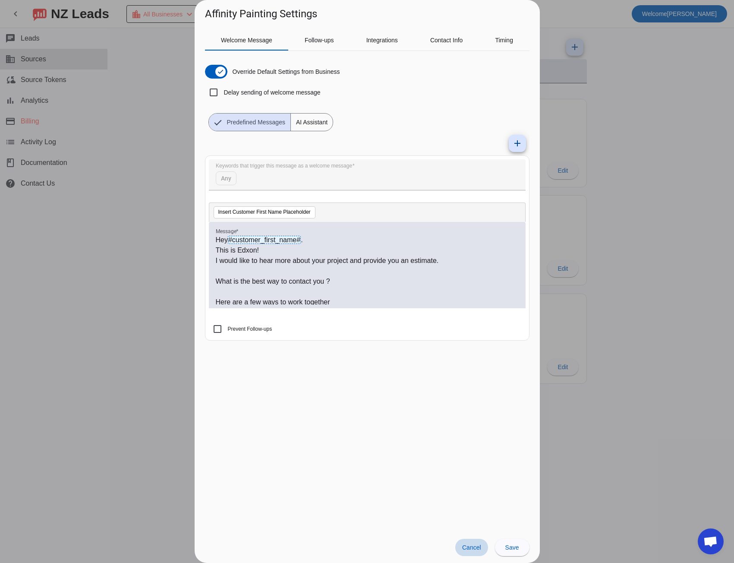
click at [468, 552] on span at bounding box center [471, 547] width 33 height 17
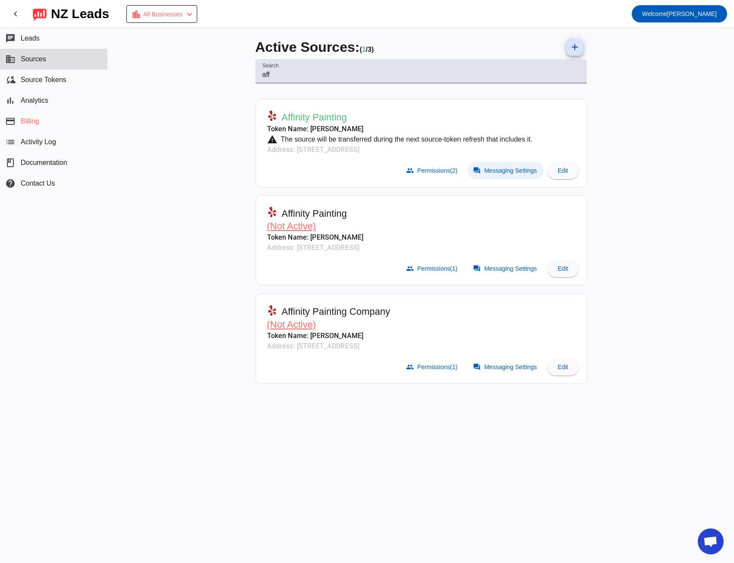
click at [499, 174] on span at bounding box center [506, 170] width 76 height 17
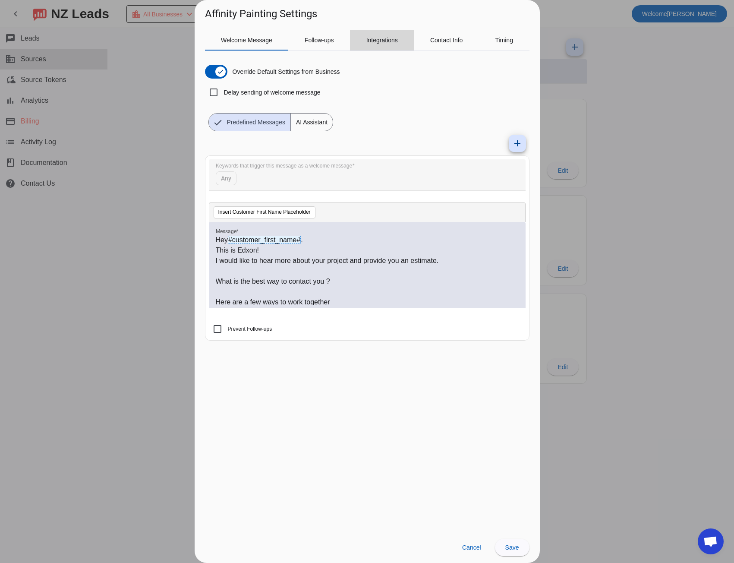
click at [371, 44] on span "Integrations" at bounding box center [383, 40] width 32 height 21
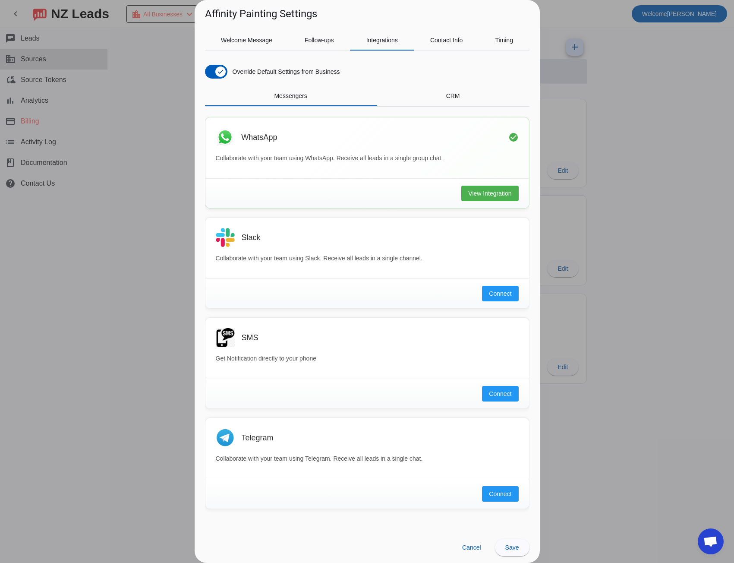
click at [453, 106] on div "Messengers CRM" at bounding box center [367, 95] width 325 height 21
click at [461, 97] on div "CRM" at bounding box center [453, 95] width 153 height 21
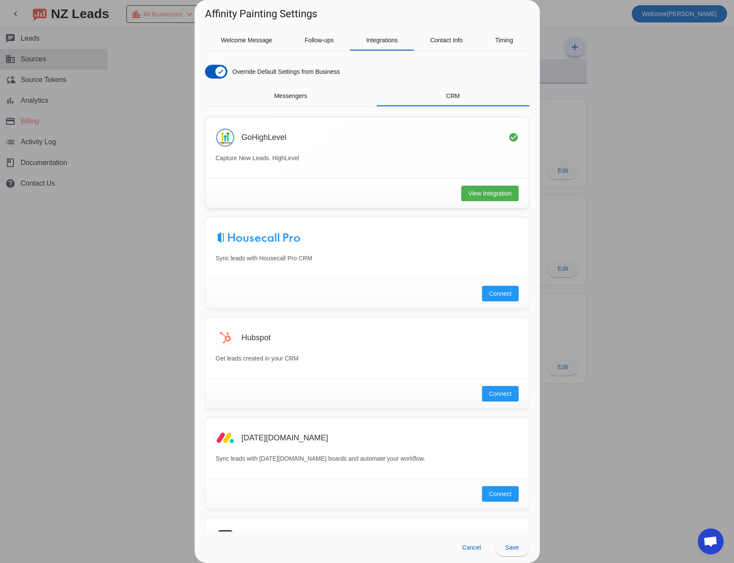
click at [134, 264] on div at bounding box center [367, 281] width 734 height 563
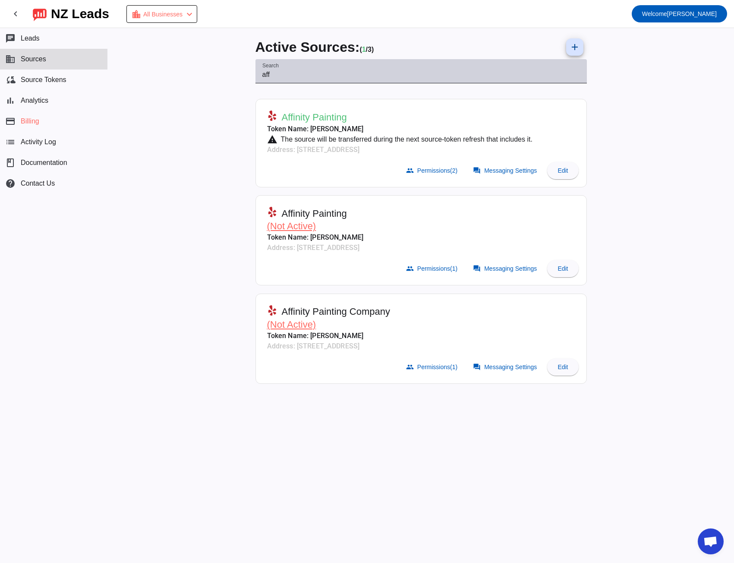
click at [266, 75] on input "aff" at bounding box center [421, 75] width 318 height 10
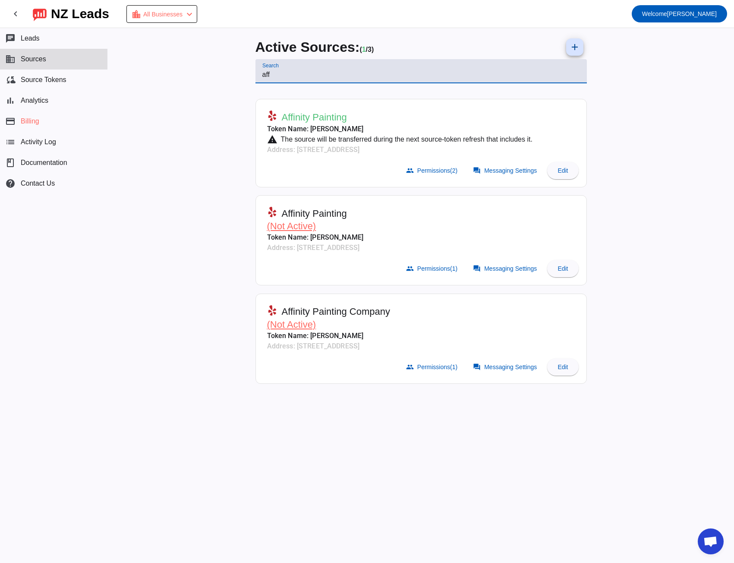
click at [266, 75] on input "aff" at bounding box center [421, 75] width 318 height 10
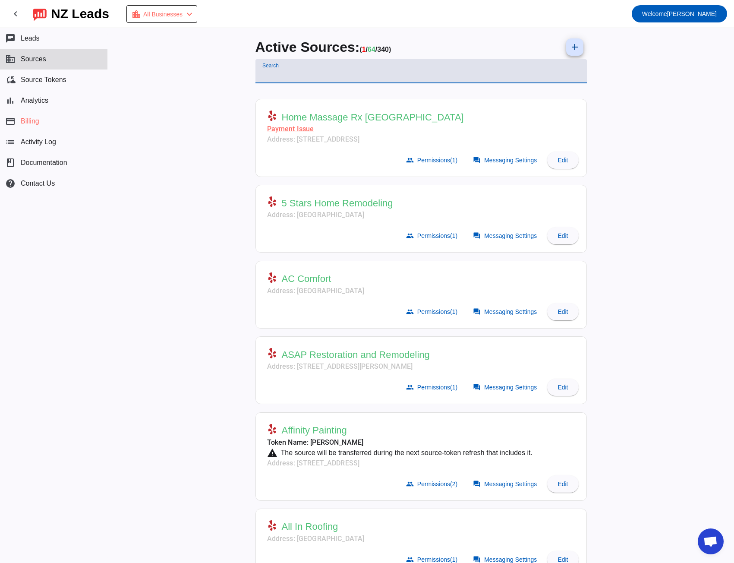
click at [265, 73] on input "Search" at bounding box center [421, 75] width 318 height 10
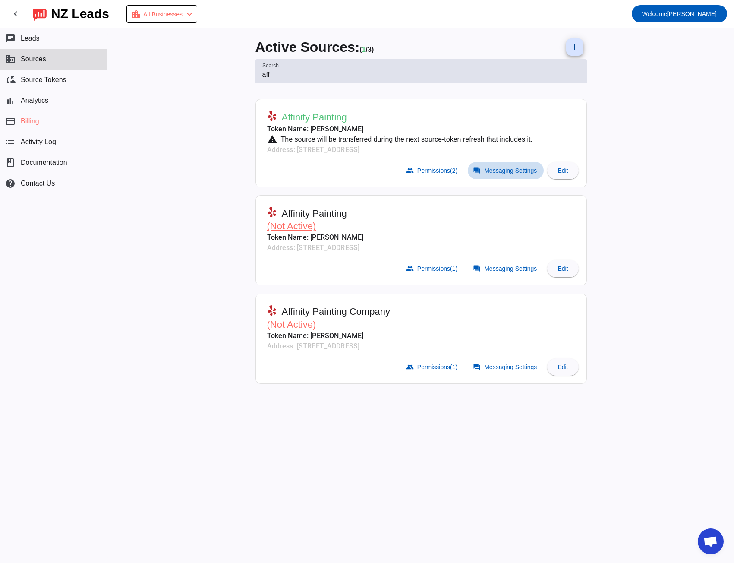
click at [502, 173] on span "Messaging Settings" at bounding box center [510, 170] width 53 height 7
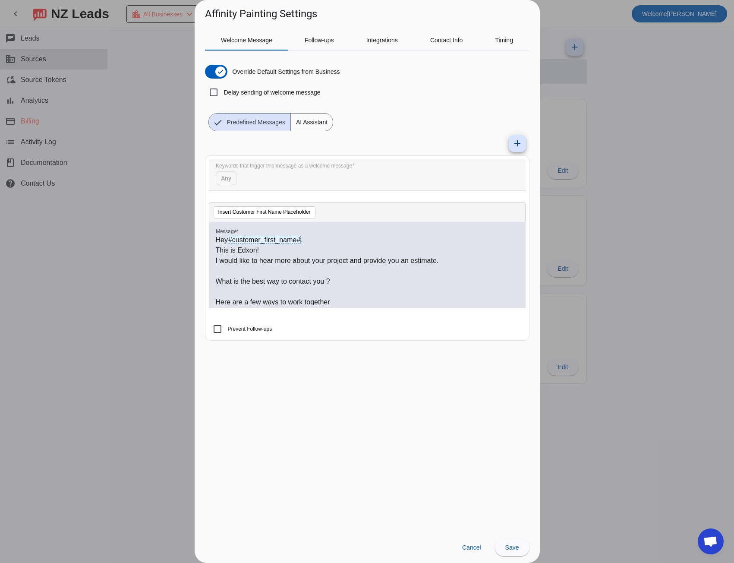
click at [141, 266] on div at bounding box center [367, 281] width 734 height 563
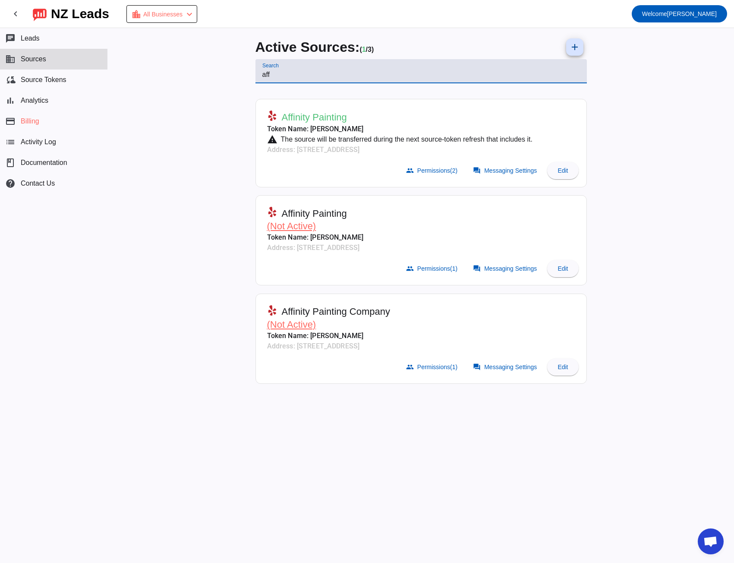
click at [264, 77] on input "aff" at bounding box center [421, 75] width 318 height 10
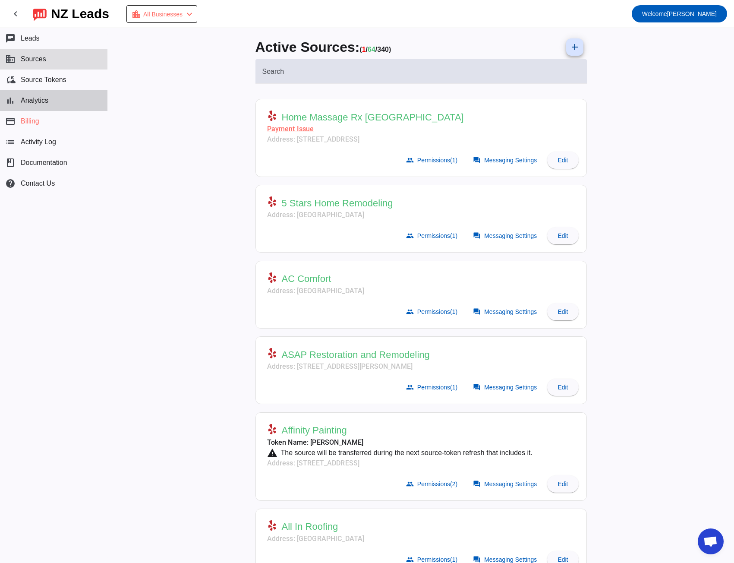
click at [49, 93] on button "bar_chart Analytics" at bounding box center [53, 100] width 107 height 21
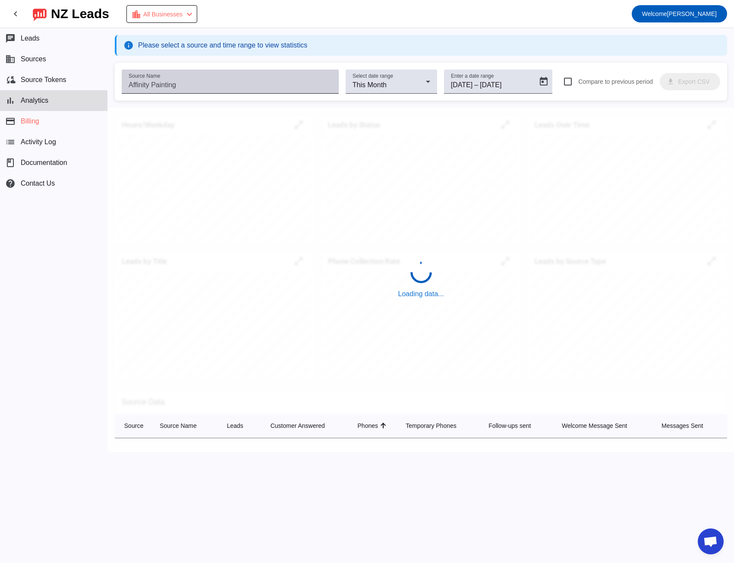
click at [212, 86] on input "Source Name" at bounding box center [230, 85] width 203 height 10
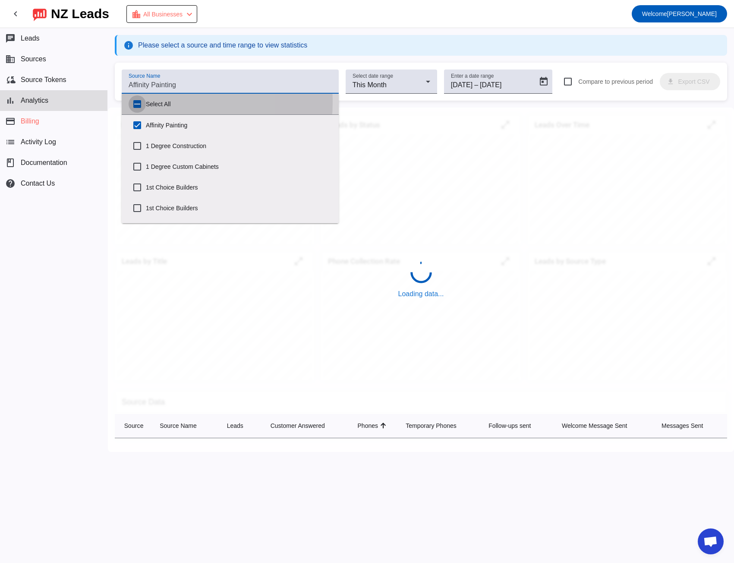
click at [139, 101] on input "Select All" at bounding box center [137, 103] width 17 height 17
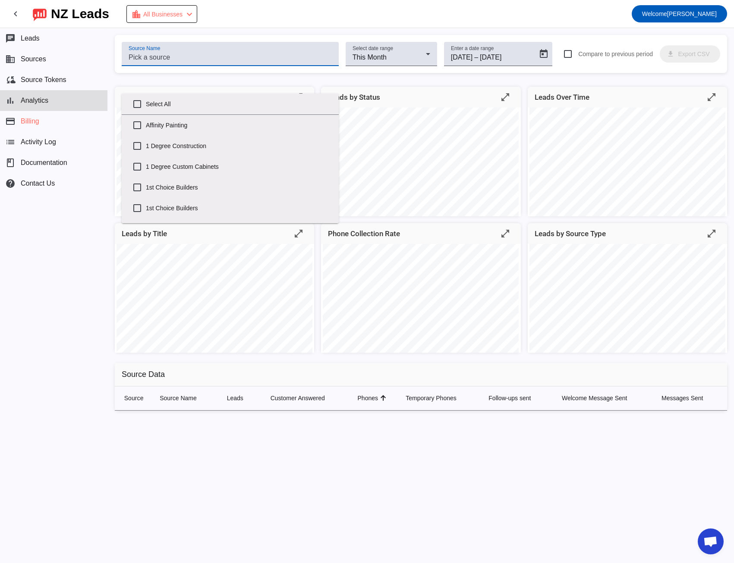
click at [159, 55] on input "Source Name" at bounding box center [230, 57] width 203 height 10
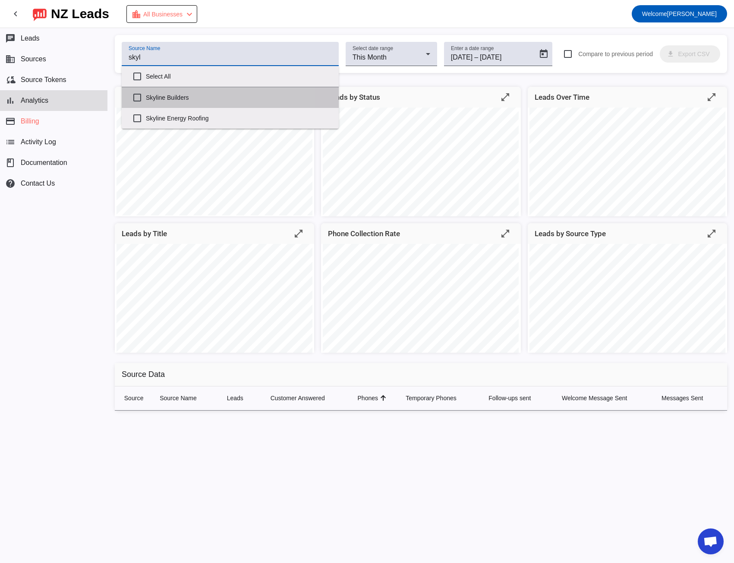
click at [162, 98] on label "Skyline Builders" at bounding box center [239, 97] width 186 height 19
click at [146, 98] on input "Skyline Builders" at bounding box center [137, 97] width 17 height 17
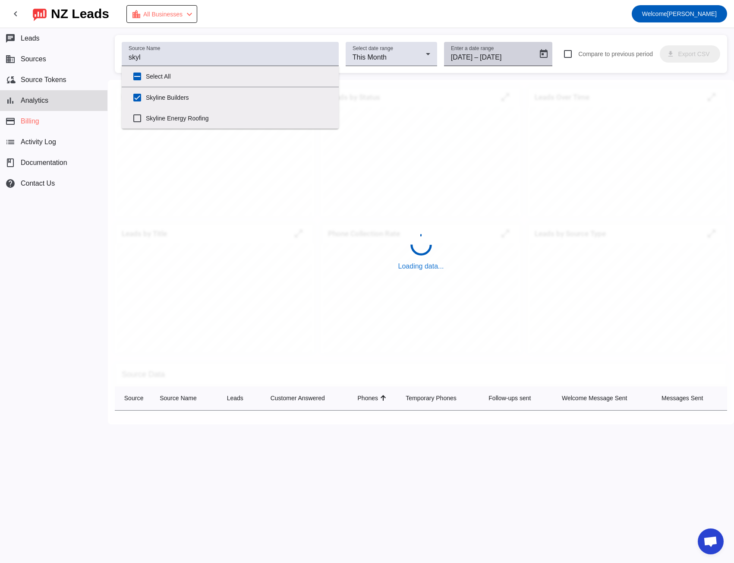
click at [462, 55] on input "[DATE]" at bounding box center [462, 57] width 22 height 10
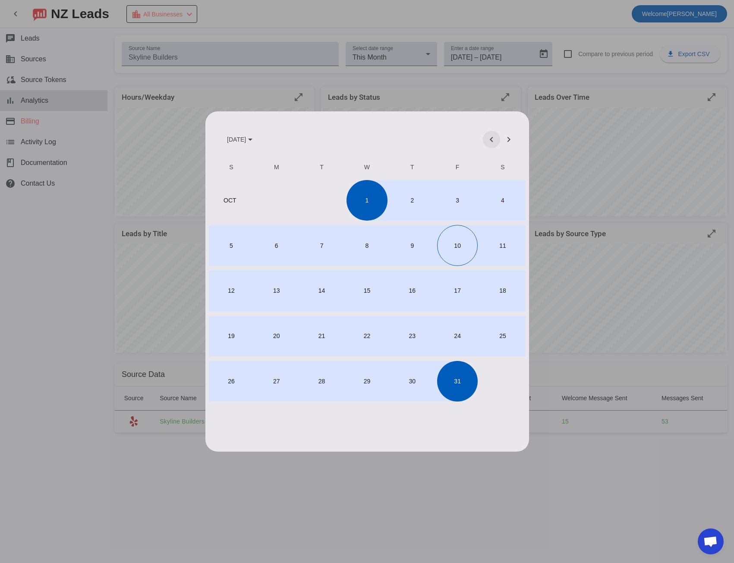
click at [490, 142] on span "Previous month" at bounding box center [491, 139] width 21 height 21
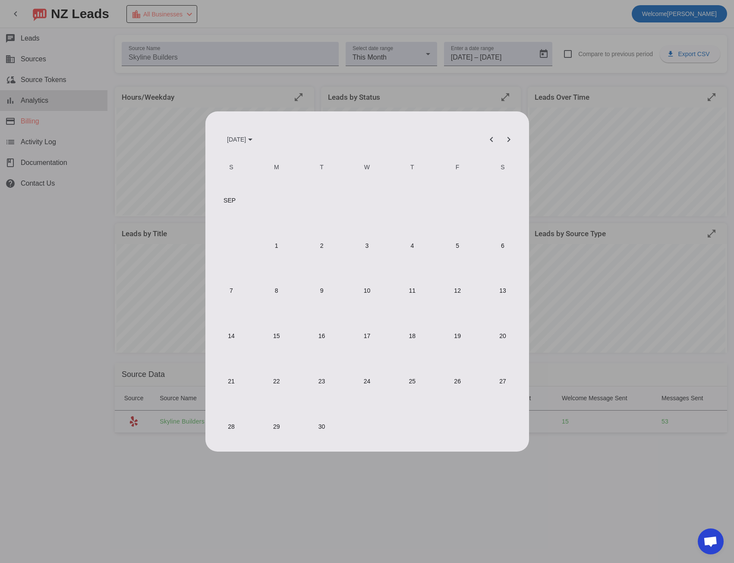
click at [278, 248] on span "1" at bounding box center [276, 245] width 41 height 41
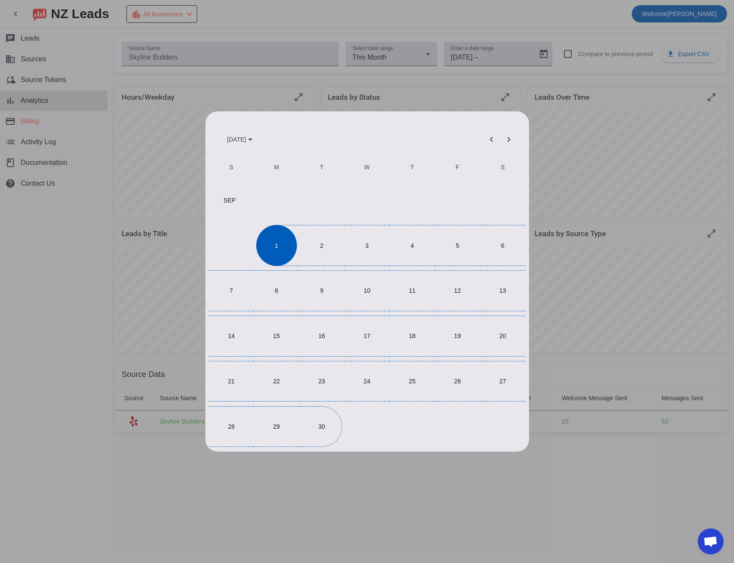
click at [319, 433] on span "30" at bounding box center [321, 426] width 41 height 41
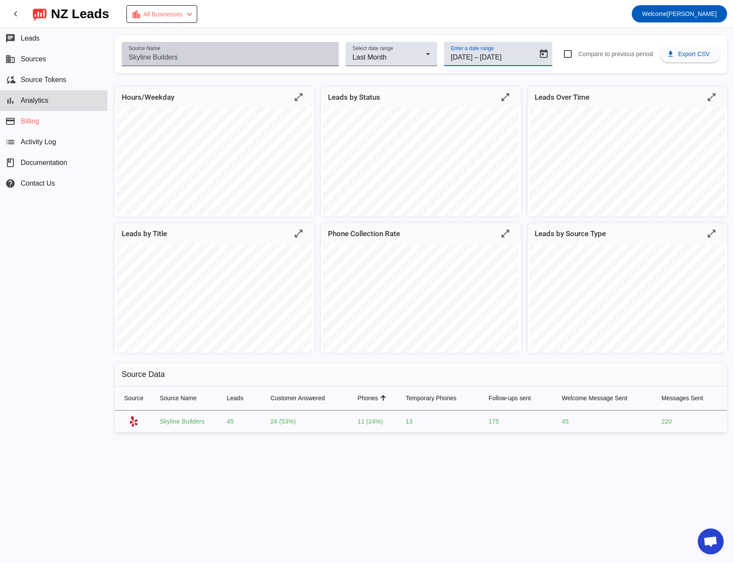
click at [181, 51] on div "Source Name" at bounding box center [230, 54] width 203 height 24
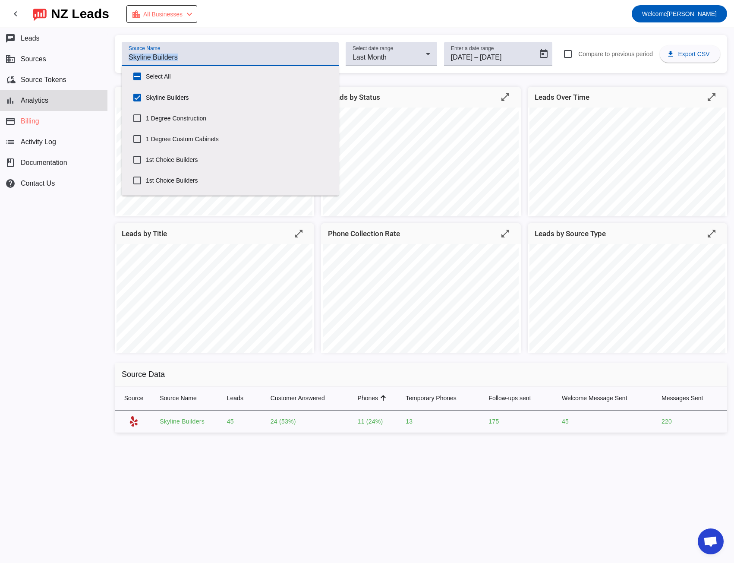
click at [181, 51] on div "Source Name" at bounding box center [230, 54] width 203 height 24
click at [151, 59] on input "Source Name" at bounding box center [230, 57] width 203 height 10
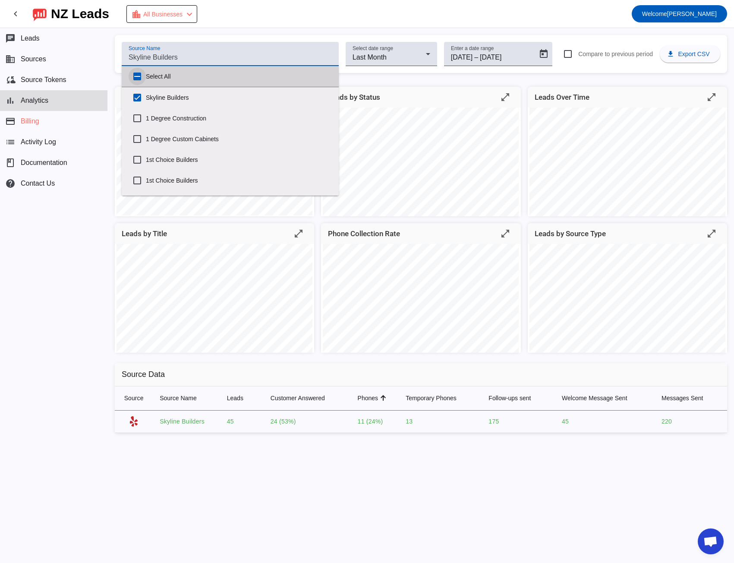
click at [139, 73] on input "Select All" at bounding box center [137, 76] width 17 height 17
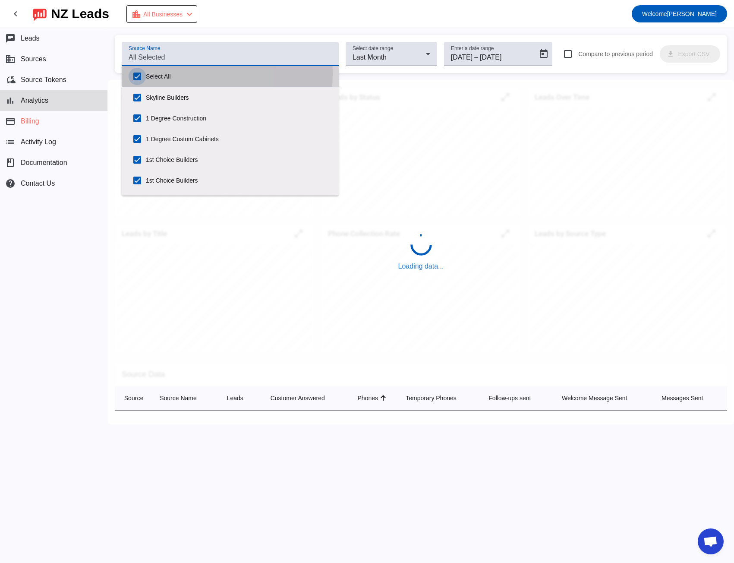
click at [139, 73] on input "Select All" at bounding box center [137, 76] width 17 height 17
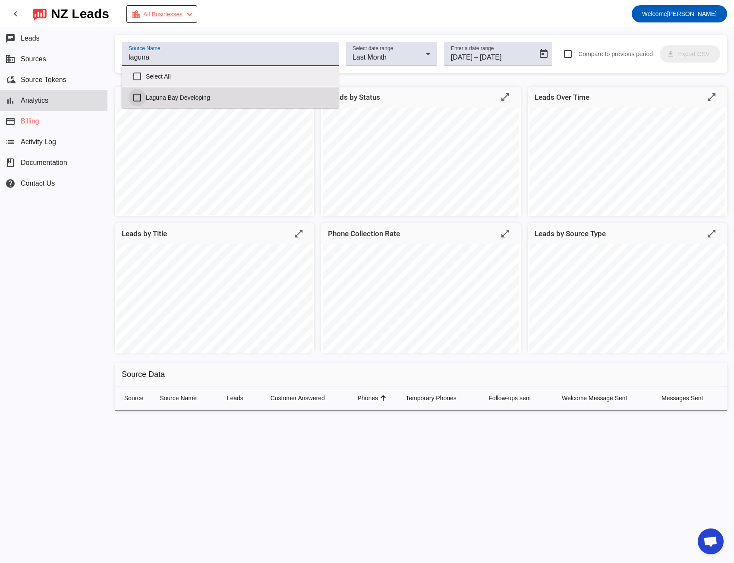
click at [139, 99] on input "Laguna Bay Developing" at bounding box center [137, 97] width 17 height 17
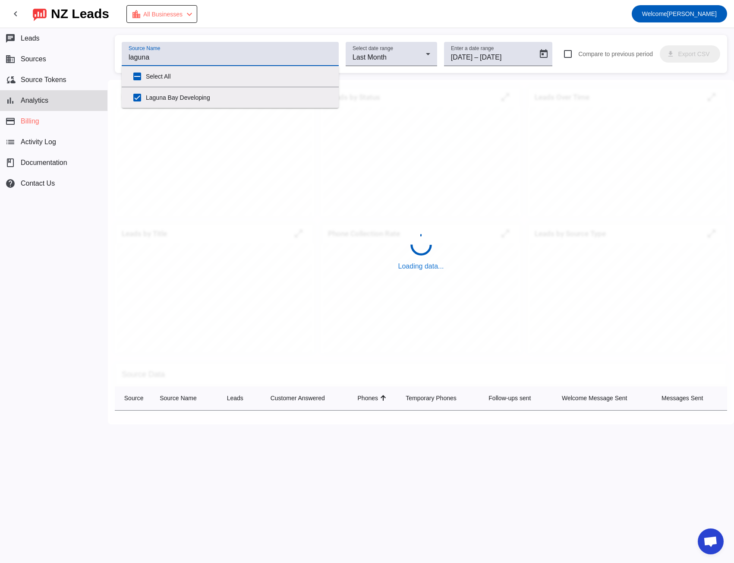
click at [104, 218] on div "chat Leads business Sources cloud_sync Source Tokens bar_chart Analytics paymen…" at bounding box center [53, 295] width 107 height 535
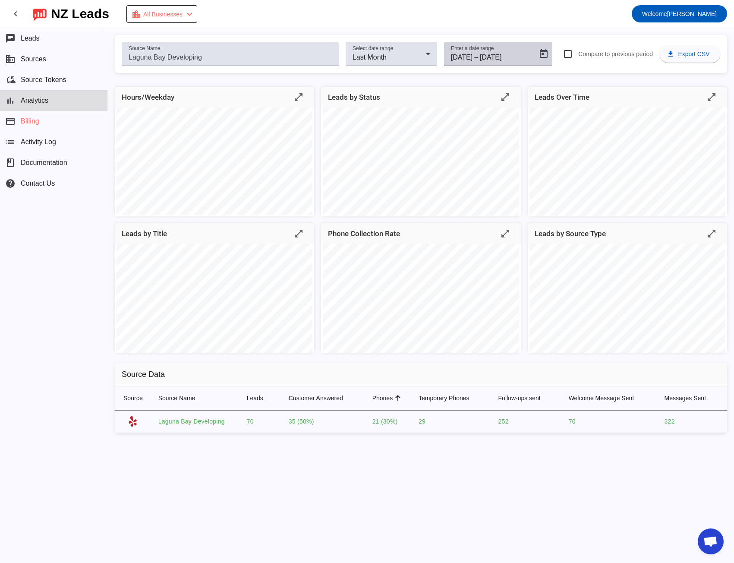
click at [503, 55] on input "[DATE]" at bounding box center [500, 57] width 40 height 10
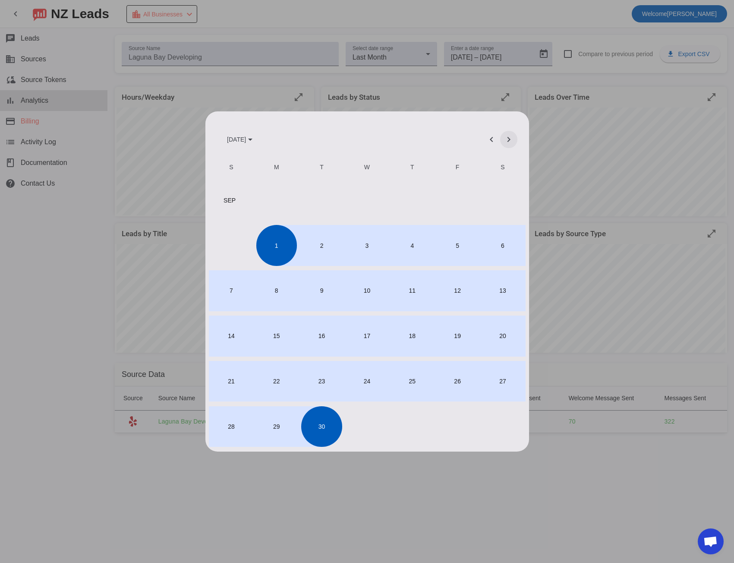
click at [509, 137] on span "Next month" at bounding box center [509, 139] width 21 height 21
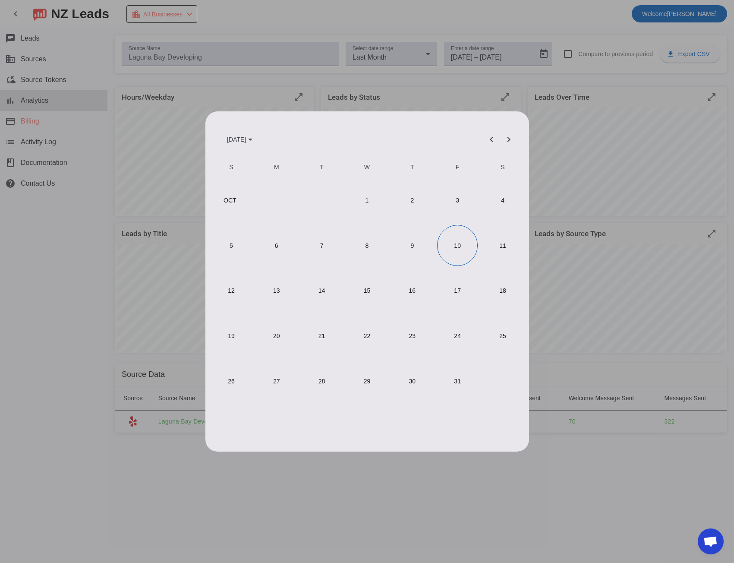
click at [376, 211] on span "1" at bounding box center [367, 200] width 41 height 41
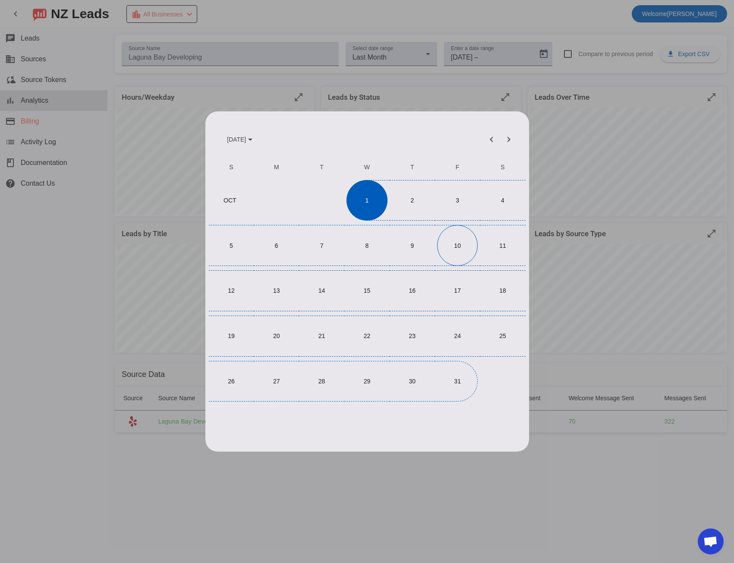
click at [455, 372] on span "31" at bounding box center [457, 381] width 41 height 41
